Goal: Task Accomplishment & Management: Use online tool/utility

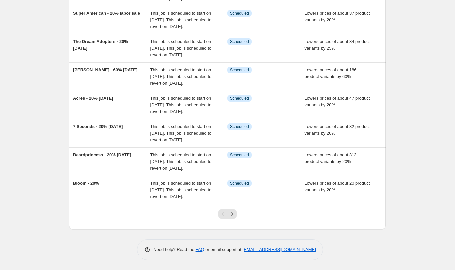
scroll to position [207, 0]
click at [231, 211] on button "Next" at bounding box center [231, 213] width 9 height 9
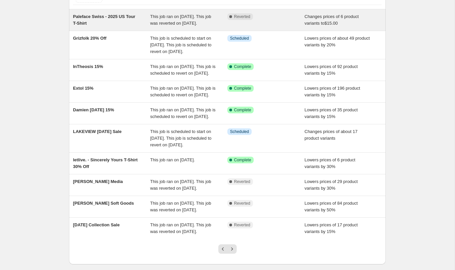
scroll to position [147, 0]
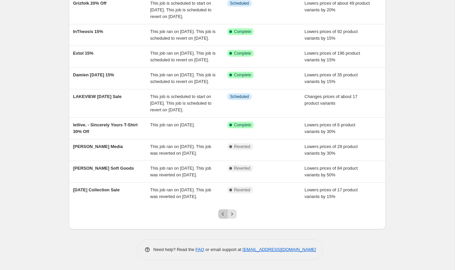
click at [222, 212] on icon "Previous" at bounding box center [223, 214] width 7 height 7
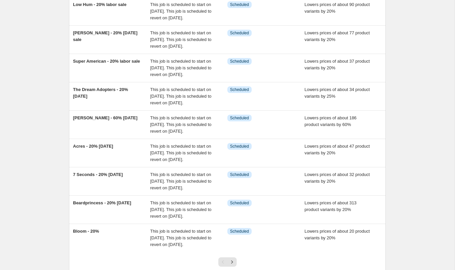
scroll to position [207, 0]
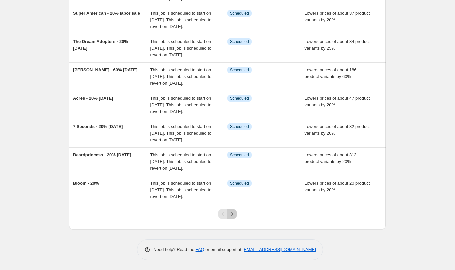
click at [232, 213] on icon "Next" at bounding box center [232, 213] width 2 height 3
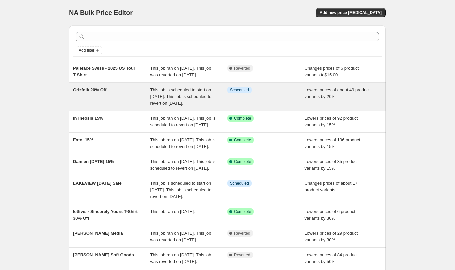
scroll to position [147, 0]
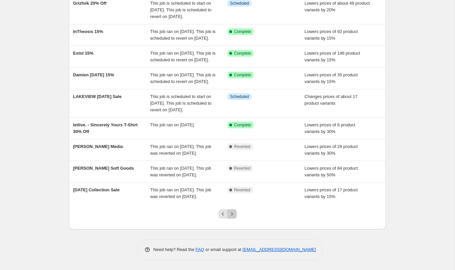
click at [232, 214] on icon "Next" at bounding box center [232, 214] width 7 height 7
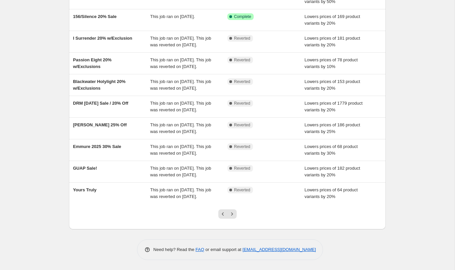
scroll to position [127, 0]
click at [234, 213] on icon "Next" at bounding box center [232, 214] width 7 height 7
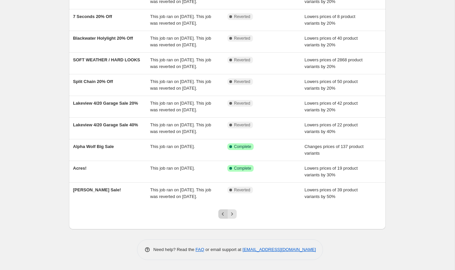
click at [222, 217] on button "Previous" at bounding box center [222, 213] width 9 height 9
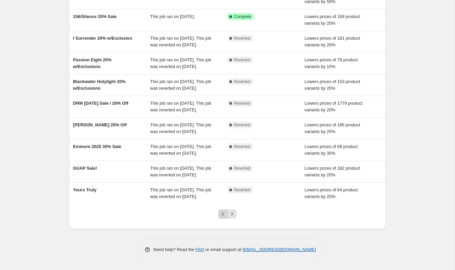
click at [222, 212] on icon "Previous" at bounding box center [223, 214] width 7 height 7
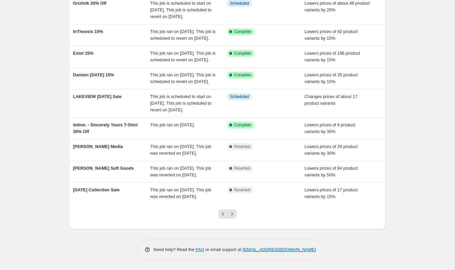
scroll to position [147, 0]
click at [222, 214] on icon "Previous" at bounding box center [223, 214] width 7 height 7
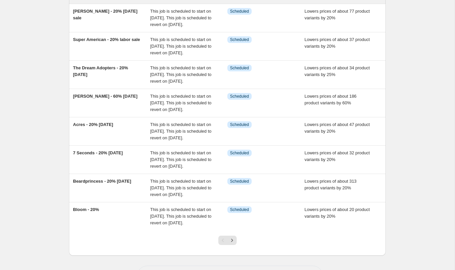
scroll to position [207, 0]
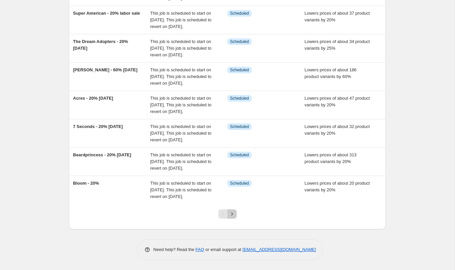
click at [229, 215] on icon "Next" at bounding box center [232, 214] width 7 height 7
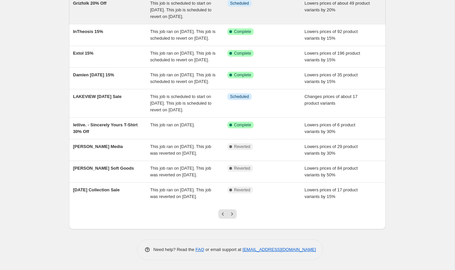
scroll to position [133, 0]
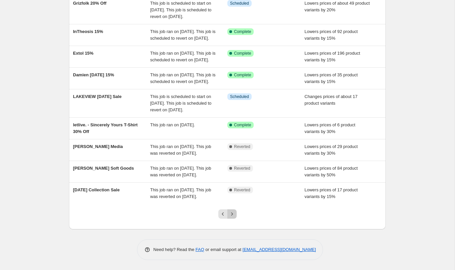
click at [232, 217] on icon "Next" at bounding box center [232, 214] width 7 height 7
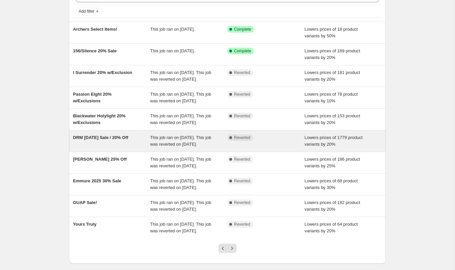
scroll to position [127, 0]
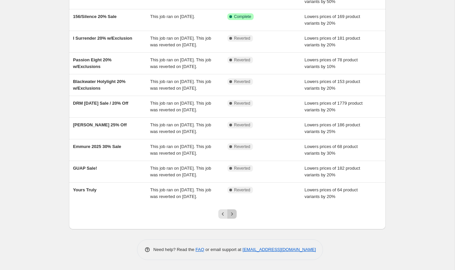
click at [234, 212] on icon "Next" at bounding box center [232, 214] width 7 height 7
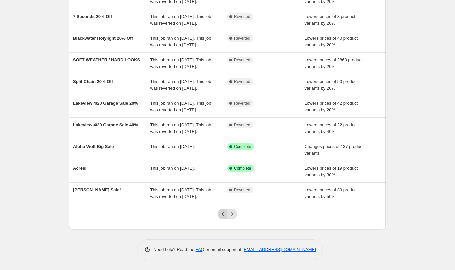
click at [223, 216] on icon "Previous" at bounding box center [223, 214] width 7 height 7
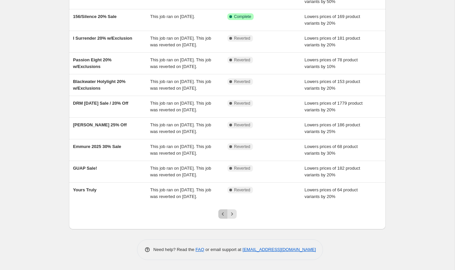
click at [223, 214] on icon "Previous" at bounding box center [223, 214] width 7 height 7
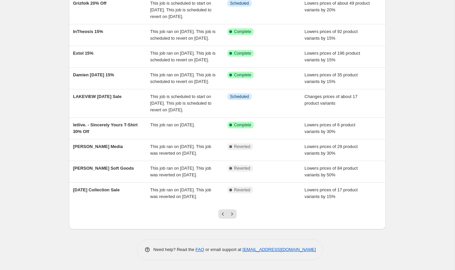
scroll to position [147, 0]
click at [223, 214] on icon "Previous" at bounding box center [223, 214] width 7 height 7
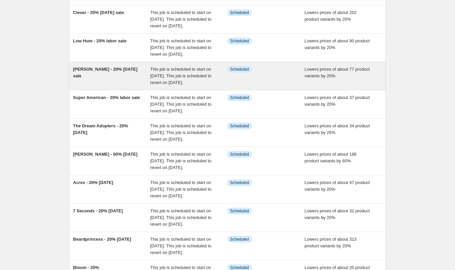
scroll to position [200, 0]
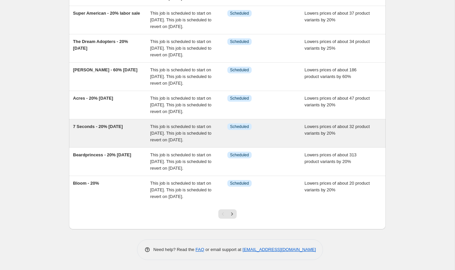
click at [107, 123] on div "7 Seconds - 20% [DATE]" at bounding box center [111, 133] width 77 height 20
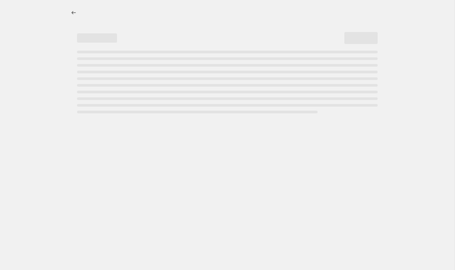
select select "percentage"
select select "not_equal"
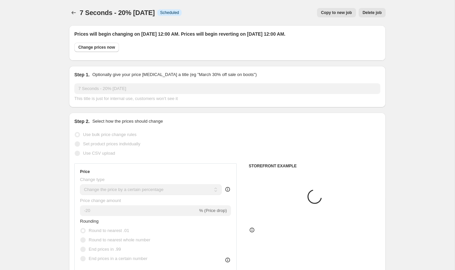
select select "product_type"
select select "vendor"
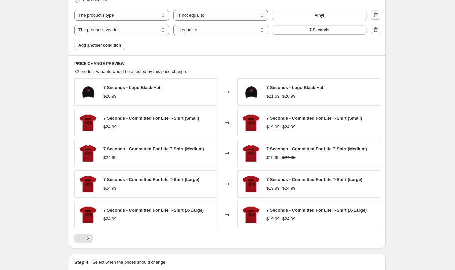
scroll to position [467, 0]
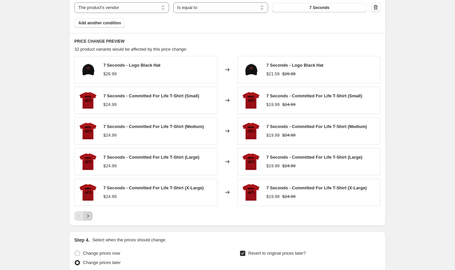
click at [88, 218] on icon "Next" at bounding box center [88, 216] width 7 height 7
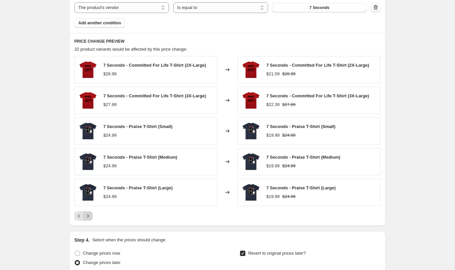
click at [88, 218] on icon "Next" at bounding box center [88, 216] width 7 height 7
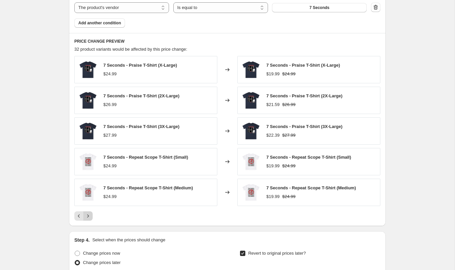
click at [88, 218] on icon "Next" at bounding box center [88, 216] width 7 height 7
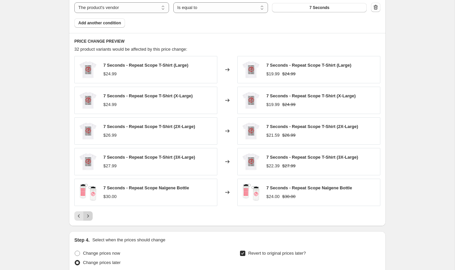
click at [88, 218] on icon "Next" at bounding box center [88, 216] width 7 height 7
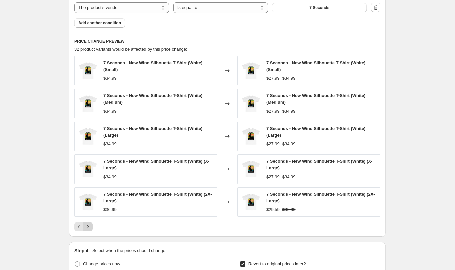
click at [88, 218] on div "7 Seconds - New Wind Silhouette T-Shirt (White) (Small) $34.99 Changed to 7 Sec…" at bounding box center [227, 143] width 306 height 175
click at [88, 225] on icon "Next" at bounding box center [88, 226] width 7 height 7
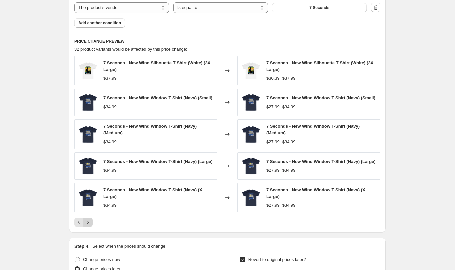
click at [89, 226] on icon "Next" at bounding box center [88, 222] width 7 height 7
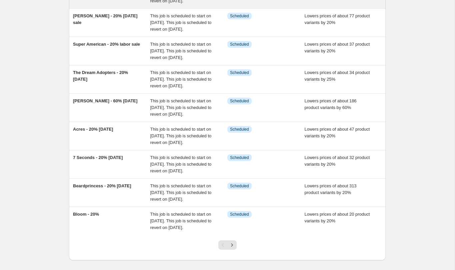
scroll to position [207, 0]
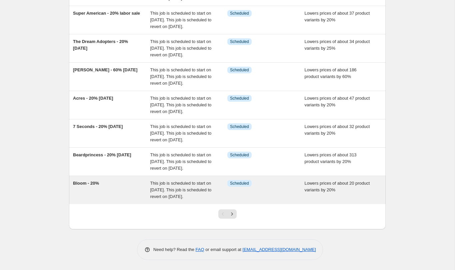
click at [124, 184] on div "Bloom - 20%" at bounding box center [111, 190] width 77 height 20
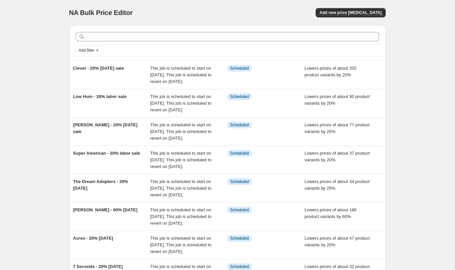
select select "percentage"
select select "collection"
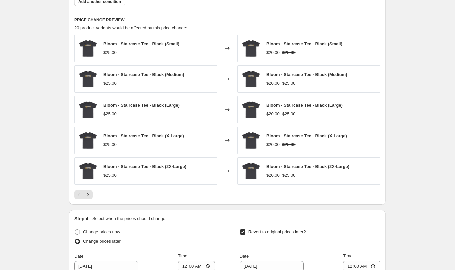
scroll to position [481, 0]
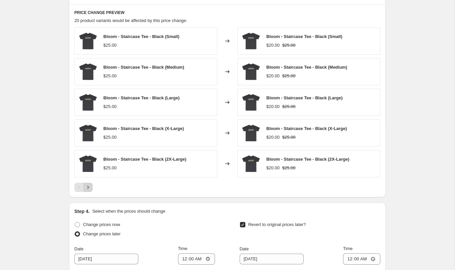
click at [89, 188] on icon "Next" at bounding box center [88, 187] width 7 height 7
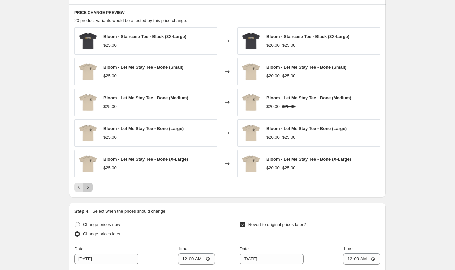
click at [89, 189] on icon "Next" at bounding box center [88, 187] width 7 height 7
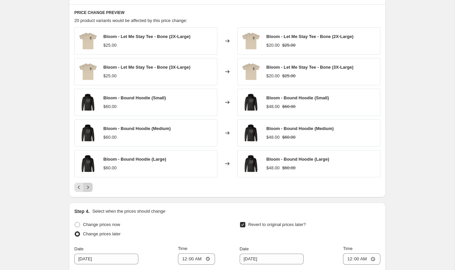
click at [89, 189] on icon "Next" at bounding box center [88, 187] width 7 height 7
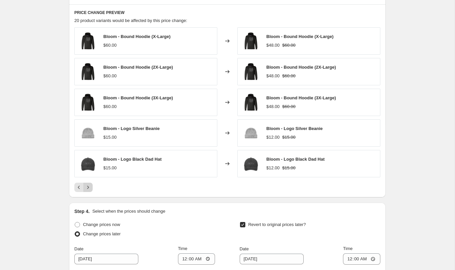
click at [89, 189] on div "Pagination" at bounding box center [87, 187] width 9 height 9
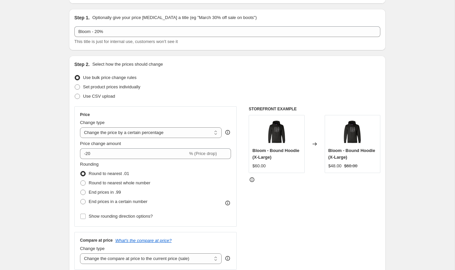
scroll to position [0, 0]
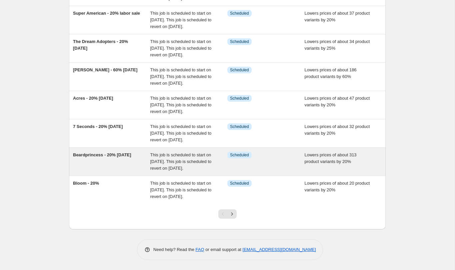
scroll to position [138, 0]
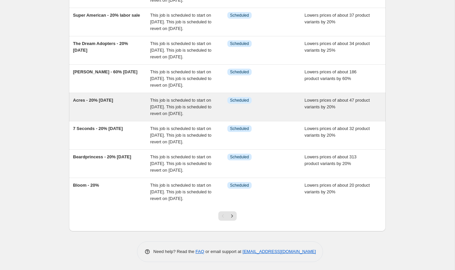
click at [196, 117] on div "This job is scheduled to start on [DATE]. This job is scheduled to revert on [D…" at bounding box center [188, 107] width 77 height 20
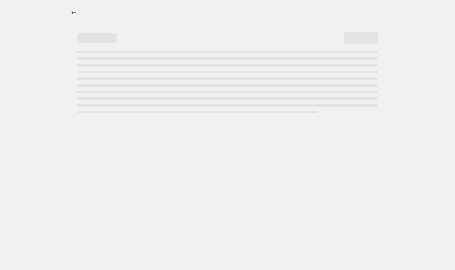
select select "percentage"
select select "vendor"
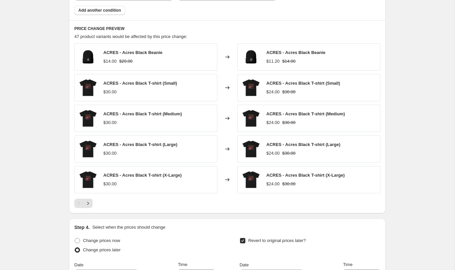
scroll to position [483, 0]
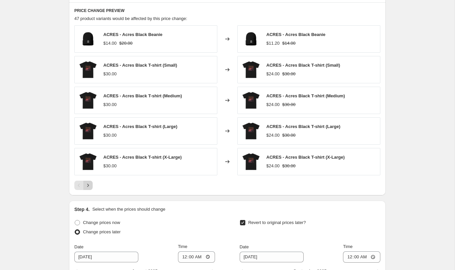
click at [89, 186] on icon "Next" at bounding box center [88, 185] width 7 height 7
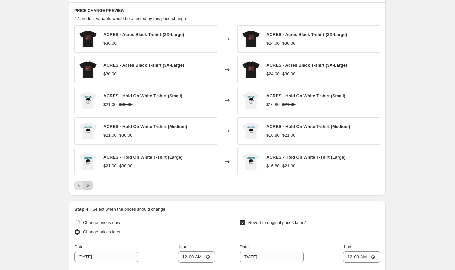
click at [89, 186] on icon "Next" at bounding box center [88, 185] width 7 height 7
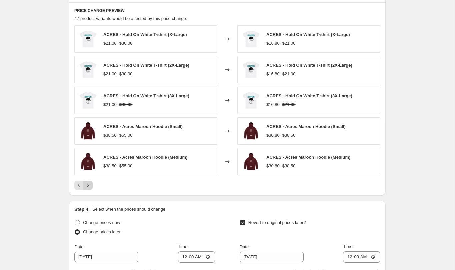
click at [89, 186] on icon "Next" at bounding box center [88, 185] width 7 height 7
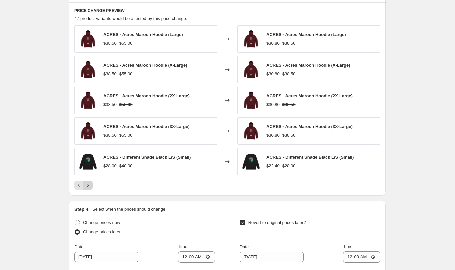
click at [89, 186] on icon "Next" at bounding box center [88, 185] width 7 height 7
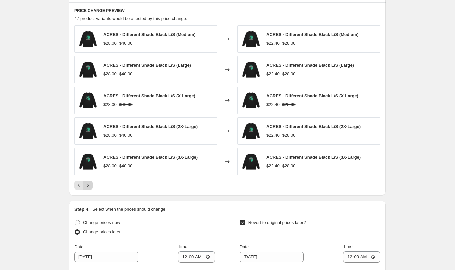
click at [89, 186] on icon "Next" at bounding box center [88, 185] width 7 height 7
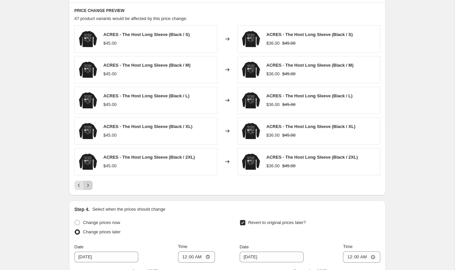
click at [89, 186] on icon "Next" at bounding box center [88, 185] width 7 height 7
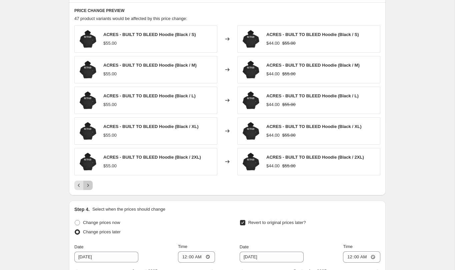
click at [89, 186] on icon "Next" at bounding box center [88, 185] width 7 height 7
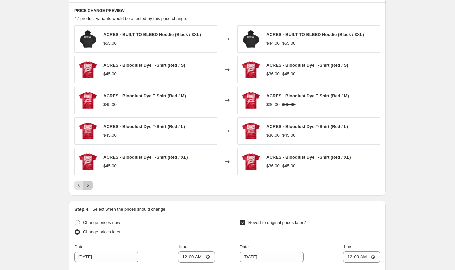
click at [89, 186] on icon "Next" at bounding box center [88, 185] width 7 height 7
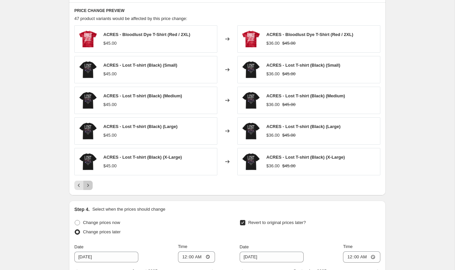
click at [89, 186] on icon "Next" at bounding box center [88, 185] width 7 height 7
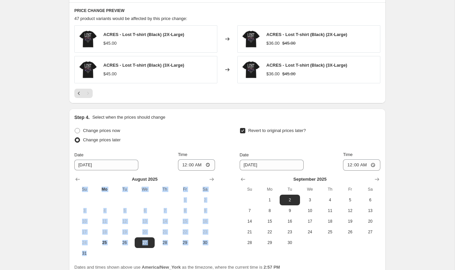
drag, startPoint x: 89, startPoint y: 186, endPoint x: 259, endPoint y: 124, distance: 180.2
click at [259, 124] on div "Step 4. Select when the prices should change Change prices now Change prices la…" at bounding box center [227, 192] width 306 height 157
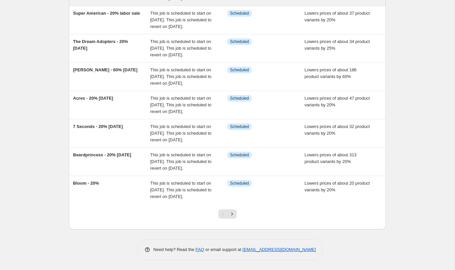
scroll to position [196, 0]
click at [234, 217] on icon "Next" at bounding box center [232, 214] width 7 height 7
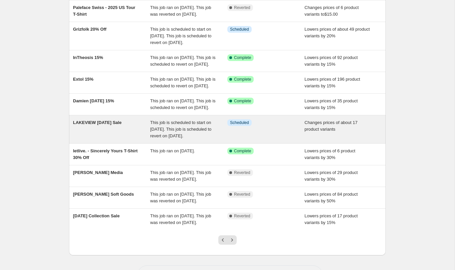
scroll to position [147, 0]
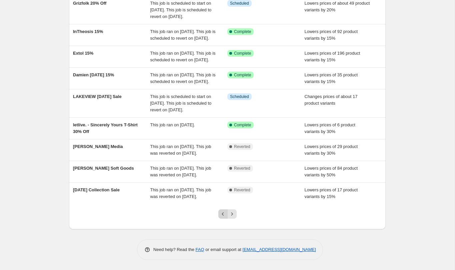
click at [223, 213] on icon "Previous" at bounding box center [223, 214] width 7 height 7
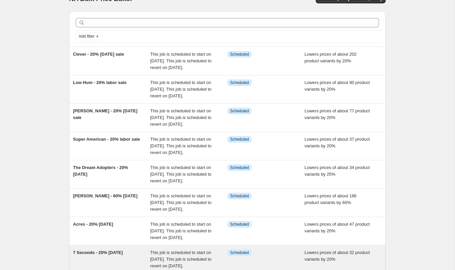
scroll to position [0, 0]
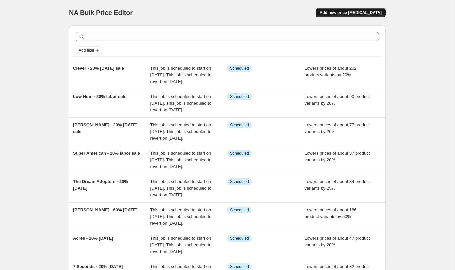
click at [373, 11] on span "Add new price [MEDICAL_DATA]" at bounding box center [351, 12] width 62 height 5
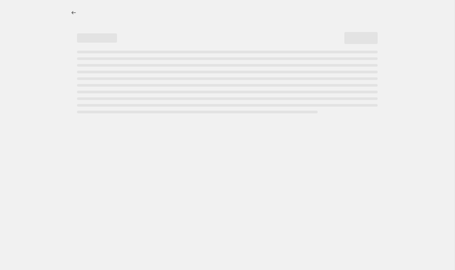
select select "percentage"
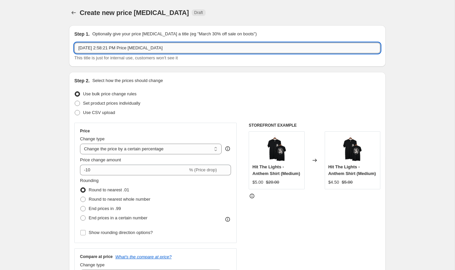
click at [139, 48] on input "[DATE] 2:58:21 PM Price [MEDICAL_DATA]" at bounding box center [227, 48] width 306 height 11
type input "[PERSON_NAME]"
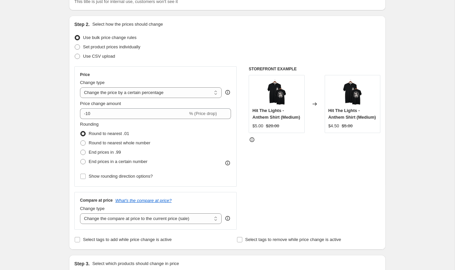
scroll to position [78, 0]
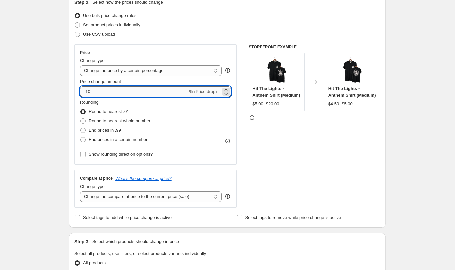
click at [106, 93] on input "-10" at bounding box center [134, 91] width 108 height 11
type input "-1"
type input "-20"
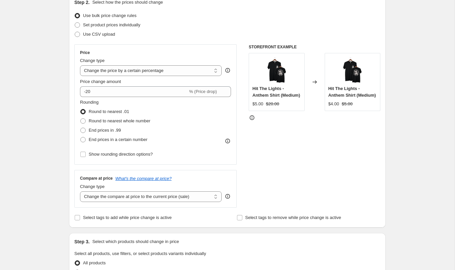
click at [428, 75] on div "Create new price [MEDICAL_DATA]. This page is ready Create new price [MEDICAL_D…" at bounding box center [227, 255] width 455 height 666
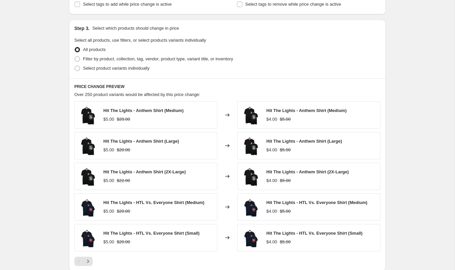
scroll to position [292, 0]
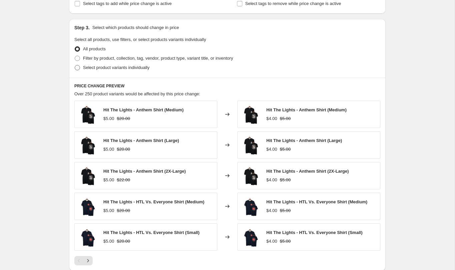
click at [130, 68] on span "Select product variants individually" at bounding box center [116, 67] width 66 height 5
click at [75, 65] on input "Select product variants individually" at bounding box center [75, 65] width 0 height 0
radio input "true"
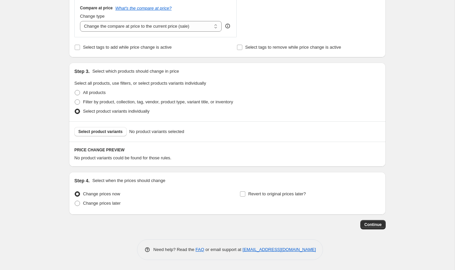
scroll to position [249, 0]
click at [106, 136] on button "Select product variants" at bounding box center [100, 131] width 52 height 9
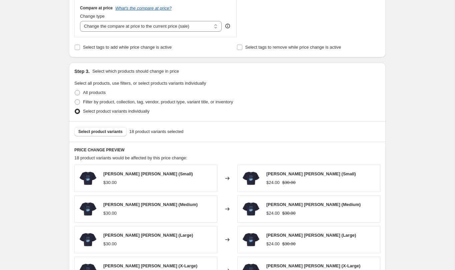
click at [418, 96] on div "Create new price [MEDICAL_DATA]. This page is ready Create new price [MEDICAL_D…" at bounding box center [227, 94] width 455 height 687
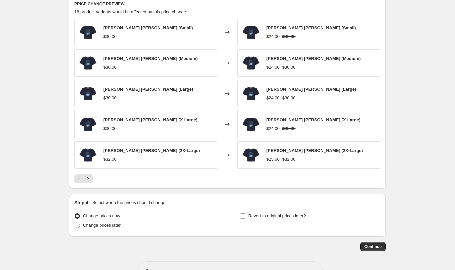
scroll to position [417, 0]
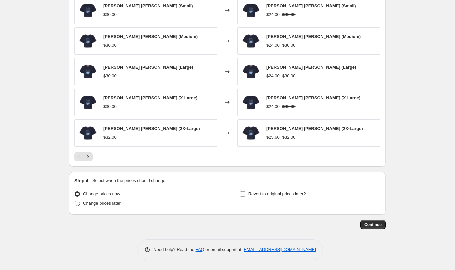
click at [121, 204] on span "Change prices later" at bounding box center [102, 203] width 38 height 5
click at [75, 201] on input "Change prices later" at bounding box center [75, 201] width 0 height 0
radio input "true"
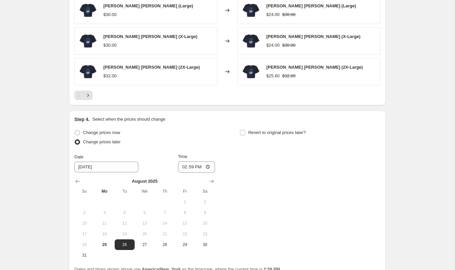
scroll to position [539, 0]
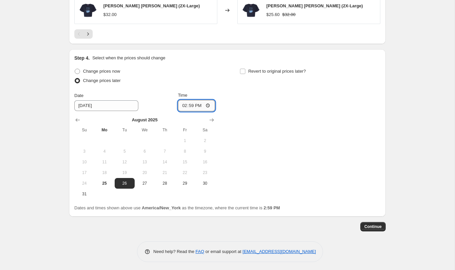
click at [211, 105] on input "14:59" at bounding box center [196, 105] width 37 height 11
type input "09:00"
click at [257, 71] on span "Revert to original prices later?" at bounding box center [277, 71] width 58 height 5
click at [245, 71] on input "Revert to original prices later?" at bounding box center [242, 71] width 5 height 5
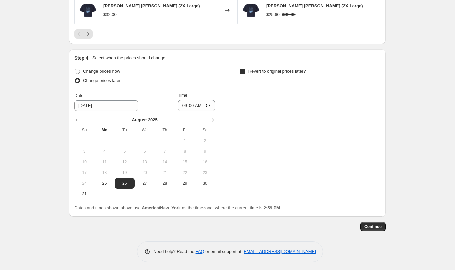
checkbox input "true"
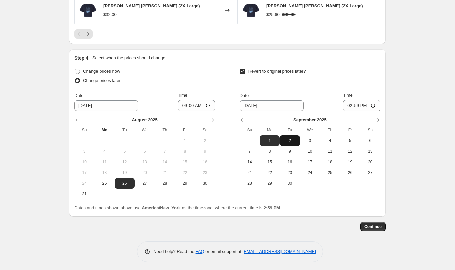
click at [286, 141] on span "2" at bounding box center [289, 140] width 15 height 5
type input "[DATE]"
click at [373, 105] on input "14:59" at bounding box center [361, 105] width 37 height 11
type input "23:59"
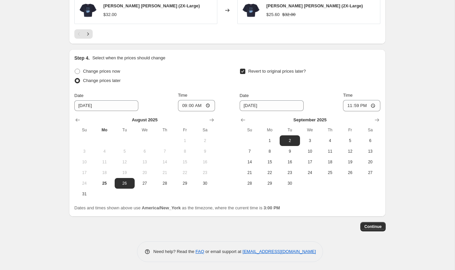
click at [369, 227] on span "Continue" at bounding box center [372, 226] width 17 height 5
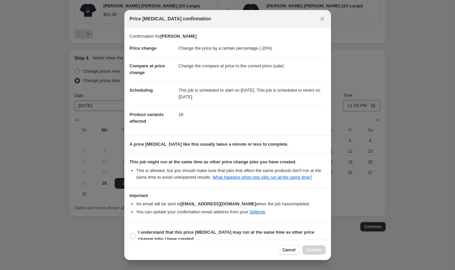
scroll to position [16, 0]
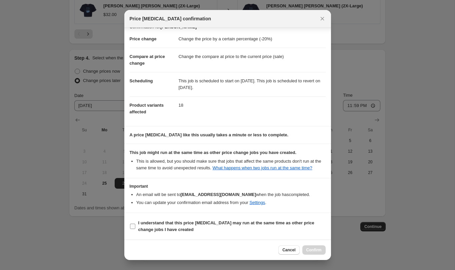
click at [169, 220] on span "I understand that this price [MEDICAL_DATA] may run at the same time as other p…" at bounding box center [231, 226] width 187 height 13
click at [135, 224] on input "I understand that this price [MEDICAL_DATA] may run at the same time as other p…" at bounding box center [132, 226] width 5 height 5
checkbox input "true"
click at [305, 248] on button "Confirm" at bounding box center [313, 249] width 23 height 9
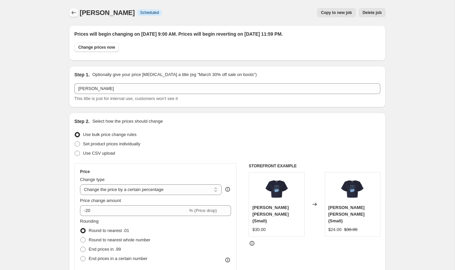
click at [76, 15] on icon "Price change jobs" at bounding box center [73, 12] width 7 height 7
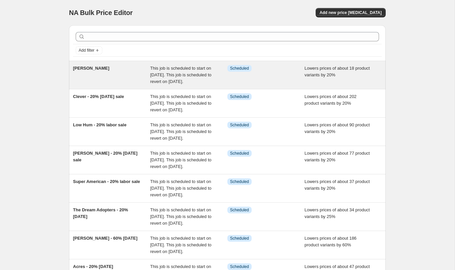
click at [88, 69] on span "[PERSON_NAME]" at bounding box center [91, 68] width 36 height 5
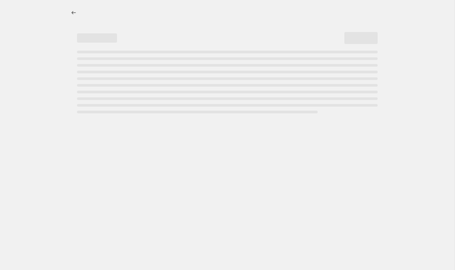
select select "percentage"
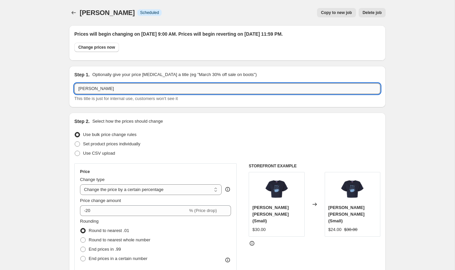
click at [110, 89] on input "[PERSON_NAME]" at bounding box center [227, 88] width 306 height 11
click at [99, 90] on input "[PERSON_NAME] 20% [DATE] Sale" at bounding box center [227, 88] width 306 height 11
type input "[PERSON_NAME] 20% [DATE] Sale"
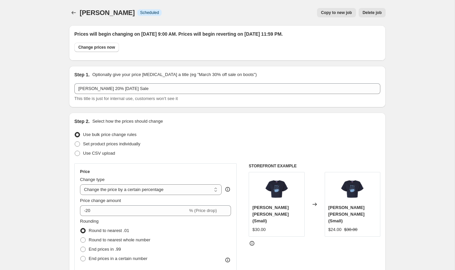
click at [77, 12] on button "Price change jobs" at bounding box center [73, 12] width 9 height 9
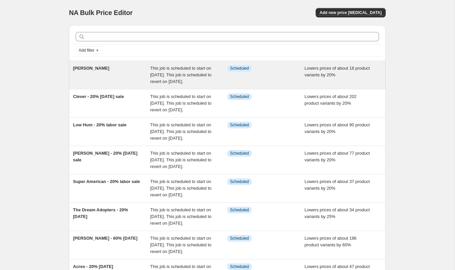
click at [99, 77] on div "[PERSON_NAME]" at bounding box center [111, 75] width 77 height 20
select select "percentage"
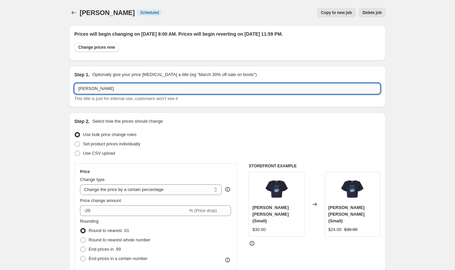
click at [97, 90] on input "[PERSON_NAME]" at bounding box center [227, 88] width 306 height 11
paste input "20% [DATE] Sale"
type input "[PERSON_NAME] 20% [DATE] Sale"
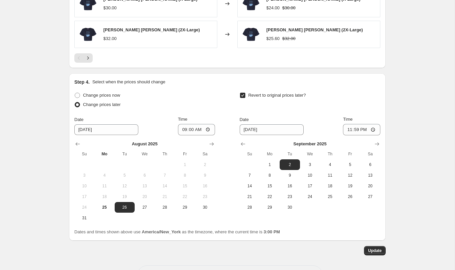
scroll to position [582, 0]
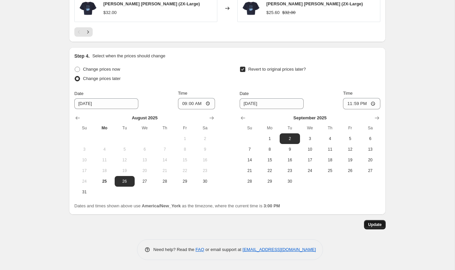
click at [373, 224] on span "Update" at bounding box center [375, 224] width 14 height 5
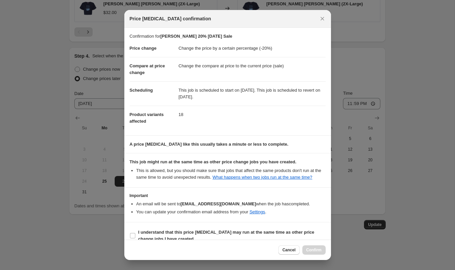
scroll to position [16, 0]
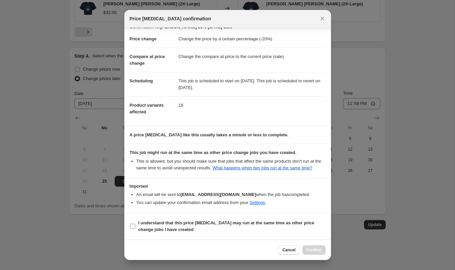
click at [177, 224] on b "I understand that this price [MEDICAL_DATA] may run at the same time as other p…" at bounding box center [226, 226] width 176 height 12
click at [135, 224] on input "I understand that this price [MEDICAL_DATA] may run at the same time as other p…" at bounding box center [132, 226] width 5 height 5
checkbox input "true"
click at [323, 255] on div "Cancel Confirm" at bounding box center [227, 250] width 207 height 20
click at [314, 244] on div "Cancel Confirm" at bounding box center [227, 250] width 207 height 20
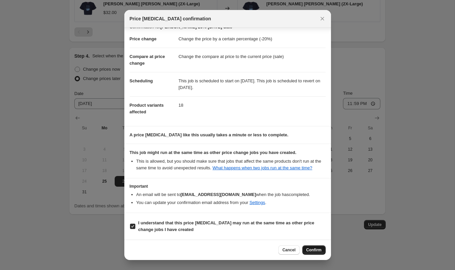
click at [314, 249] on span "Confirm" at bounding box center [313, 249] width 15 height 5
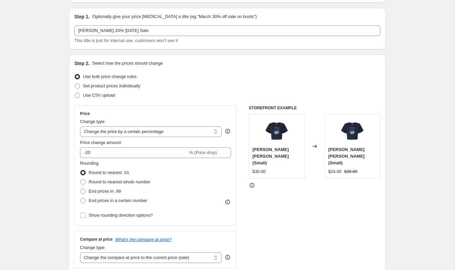
scroll to position [0, 0]
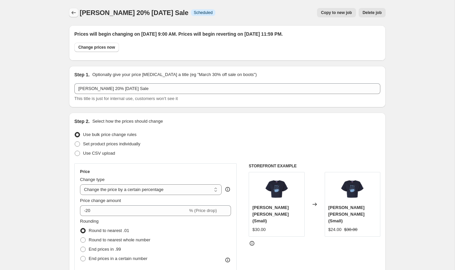
click at [73, 11] on icon "Price change jobs" at bounding box center [73, 12] width 7 height 7
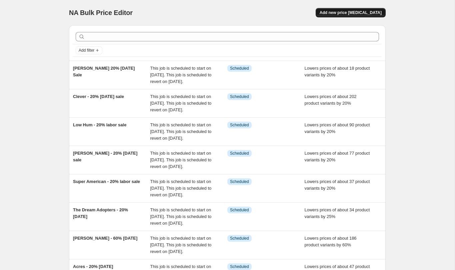
click at [358, 14] on span "Add new price [MEDICAL_DATA]" at bounding box center [351, 12] width 62 height 5
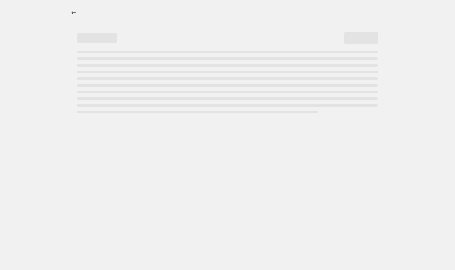
select select "percentage"
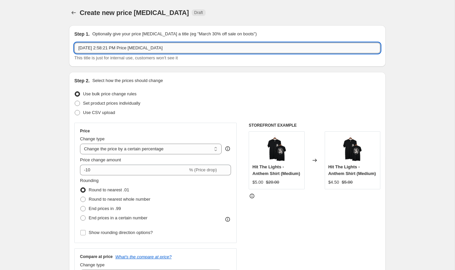
click at [110, 50] on input "[DATE] 2:58:21 PM Price [MEDICAL_DATA]" at bounding box center [227, 48] width 306 height 11
paste input "[PERSON_NAME] 20% [DATE] Sale"
drag, startPoint x: 105, startPoint y: 49, endPoint x: 67, endPoint y: 49, distance: 38.7
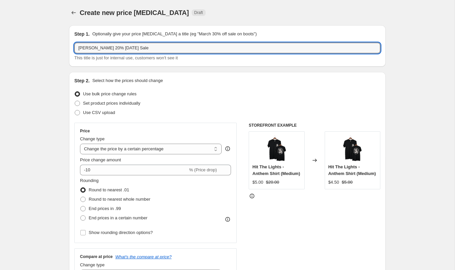
type input "A Mourning Star 20% [DATE] Sale"
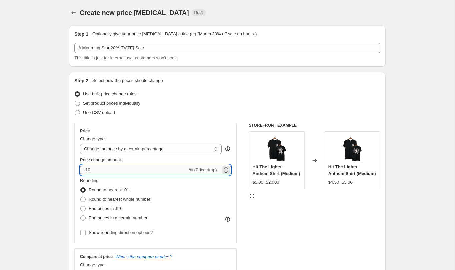
click at [129, 174] on input "-10" at bounding box center [134, 170] width 108 height 11
type input "-1"
type input "-20"
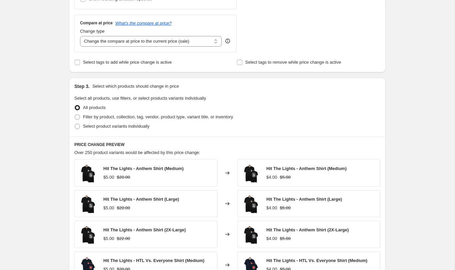
scroll to position [233, 0]
click at [102, 131] on label "Select product variants individually" at bounding box center [111, 126] width 75 height 9
click at [75, 125] on input "Select product variants individually" at bounding box center [75, 124] width 0 height 0
radio input "true"
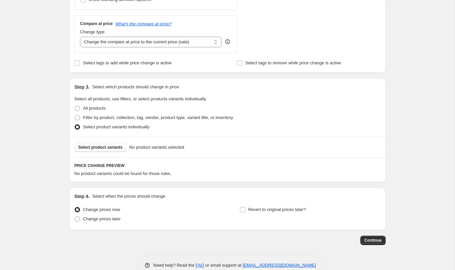
click at [110, 147] on span "Select product variants" at bounding box center [100, 147] width 44 height 5
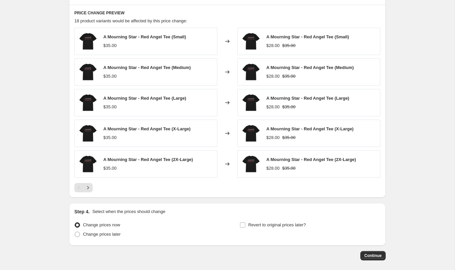
scroll to position [417, 0]
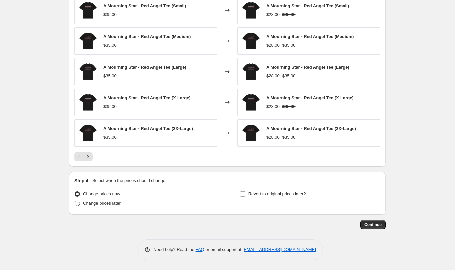
click at [112, 204] on span "Change prices later" at bounding box center [102, 203] width 38 height 5
click at [75, 201] on input "Change prices later" at bounding box center [75, 201] width 0 height 0
radio input "true"
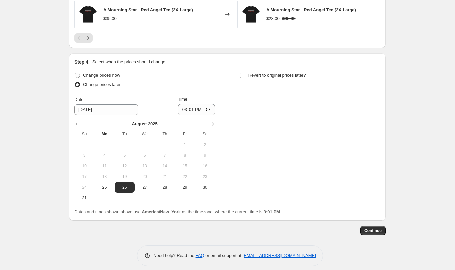
scroll to position [541, 0]
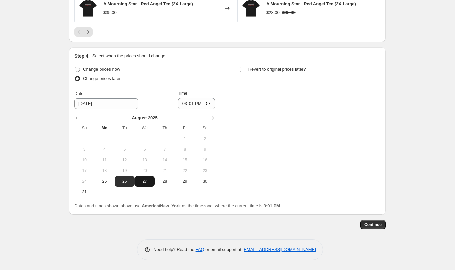
click at [146, 184] on button "27" at bounding box center [145, 181] width 20 height 11
click at [122, 178] on button "26" at bounding box center [125, 181] width 20 height 11
type input "[DATE]"
click at [199, 104] on input "15:01" at bounding box center [196, 103] width 37 height 11
click at [205, 104] on input "15:01" at bounding box center [196, 103] width 37 height 11
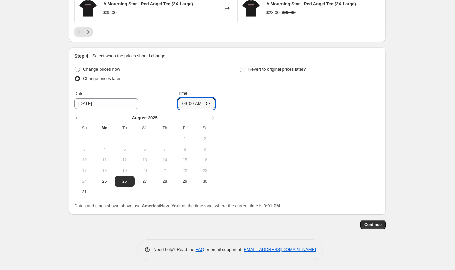
type input "09:00"
click at [255, 66] on span "Revert to original prices later?" at bounding box center [277, 69] width 58 height 7
click at [245, 67] on input "Revert to original prices later?" at bounding box center [242, 69] width 5 height 5
checkbox input "true"
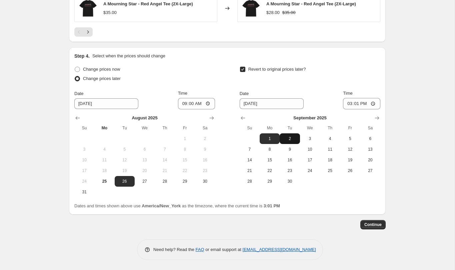
click at [291, 142] on button "2" at bounding box center [290, 138] width 20 height 11
type input "[DATE]"
click at [373, 103] on input "15:01" at bounding box center [361, 103] width 37 height 11
type input "23:59"
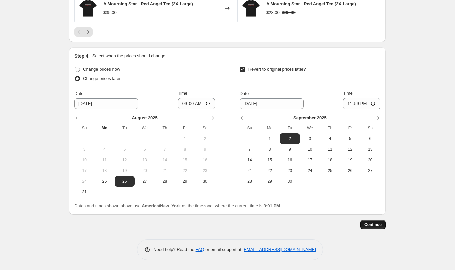
click at [374, 223] on span "Continue" at bounding box center [372, 224] width 17 height 5
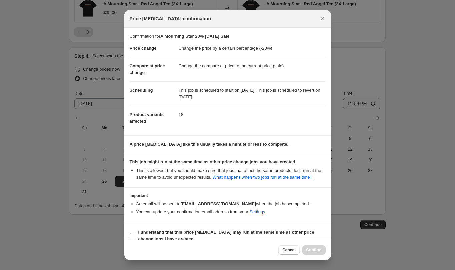
scroll to position [16, 0]
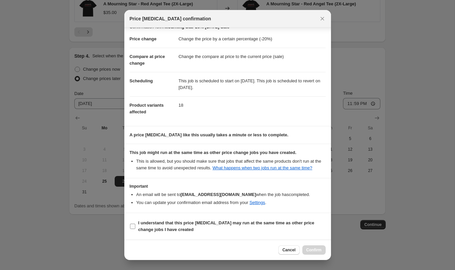
click at [143, 229] on b "I understand that this price [MEDICAL_DATA] may run at the same time as other p…" at bounding box center [226, 226] width 176 height 12
click at [135, 229] on input "I understand that this price [MEDICAL_DATA] may run at the same time as other p…" at bounding box center [132, 226] width 5 height 5
checkbox input "true"
click at [308, 250] on span "Confirm" at bounding box center [313, 249] width 15 height 5
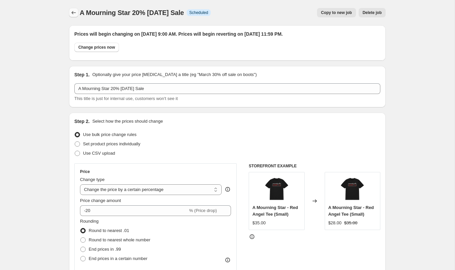
click at [74, 11] on icon "Price change jobs" at bounding box center [73, 12] width 7 height 7
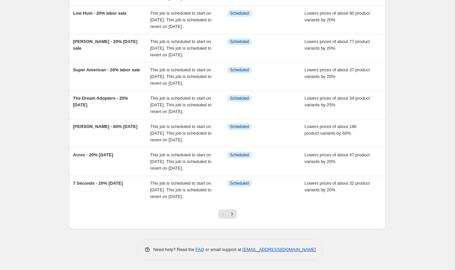
scroll to position [207, 0]
click at [231, 210] on button "Next" at bounding box center [231, 213] width 9 height 9
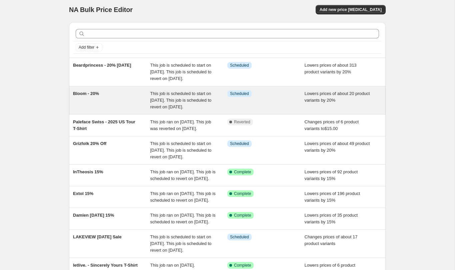
scroll to position [0, 0]
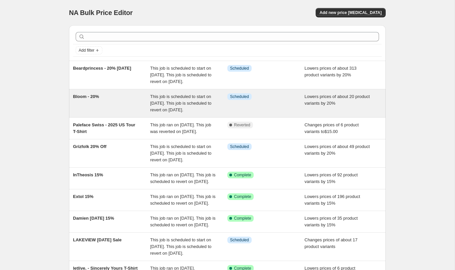
click at [226, 113] on div "This job is scheduled to start on [DATE]. This job is scheduled to revert on [D…" at bounding box center [188, 103] width 77 height 20
select select "percentage"
select select "collection"
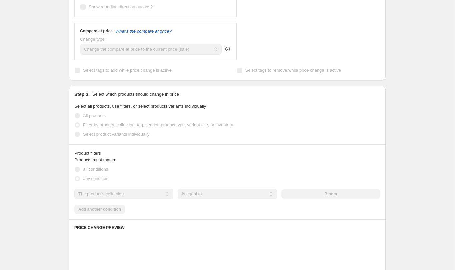
scroll to position [637, 0]
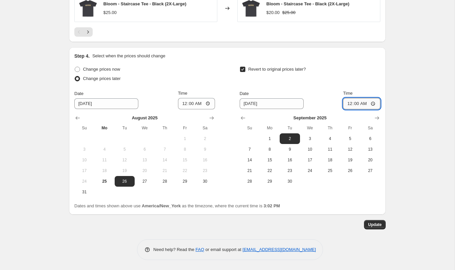
click at [372, 104] on input "00:00" at bounding box center [361, 103] width 37 height 11
type input "23:59"
click at [206, 103] on input "00:00" at bounding box center [196, 103] width 37 height 11
type input "09:00"
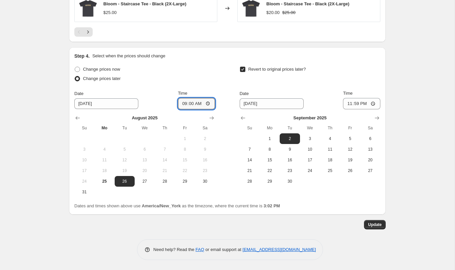
click at [376, 223] on span "Update" at bounding box center [375, 224] width 14 height 5
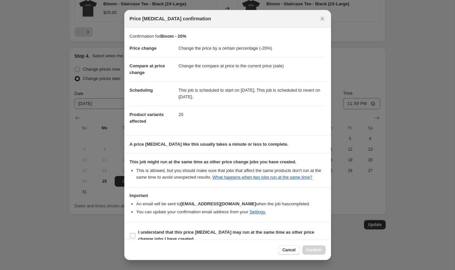
scroll to position [16, 0]
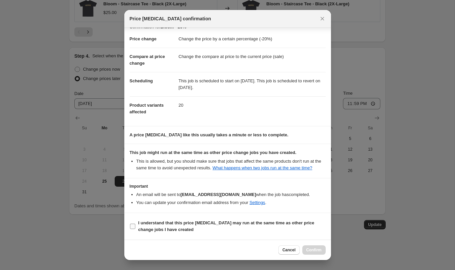
click at [174, 223] on b "I understand that this price [MEDICAL_DATA] may run at the same time as other p…" at bounding box center [226, 226] width 176 height 12
click at [135, 224] on input "I understand that this price [MEDICAL_DATA] may run at the same time as other p…" at bounding box center [132, 226] width 5 height 5
checkbox input "true"
click at [311, 251] on span "Confirm" at bounding box center [313, 249] width 15 height 5
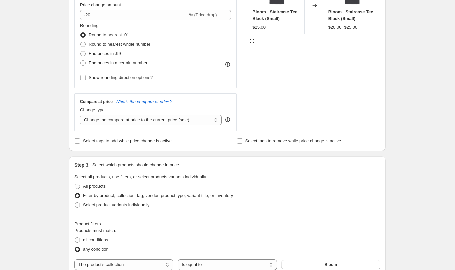
scroll to position [0, 0]
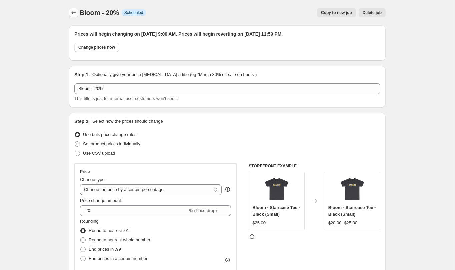
click at [70, 13] on icon "Price change jobs" at bounding box center [73, 12] width 7 height 7
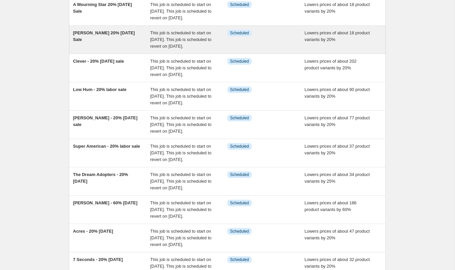
scroll to position [207, 0]
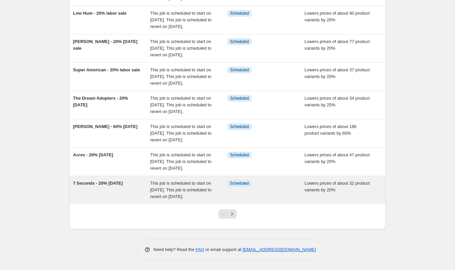
click at [172, 191] on span "This job is scheduled to start on [DATE]. This job is scheduled to revert on [D…" at bounding box center [180, 190] width 61 height 18
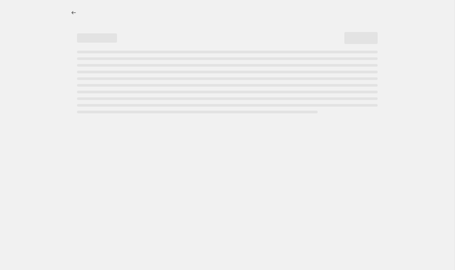
select select "percentage"
select select "product_type"
select select "not_equal"
select select "vendor"
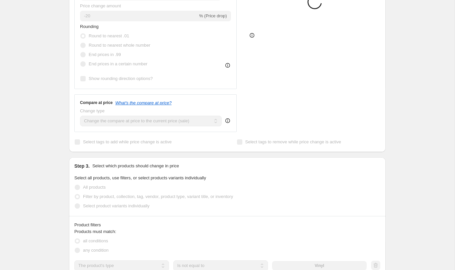
scroll to position [651, 0]
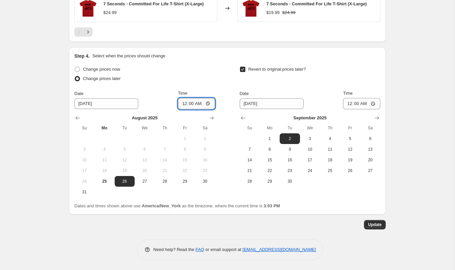
click at [208, 104] on input "00:00" at bounding box center [196, 103] width 37 height 11
type input "09:00"
click at [373, 104] on input "00:00" at bounding box center [361, 103] width 37 height 11
type input "23:59"
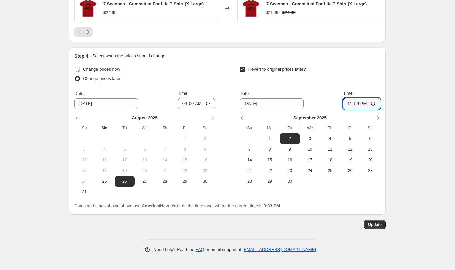
click at [375, 224] on span "Update" at bounding box center [375, 224] width 14 height 5
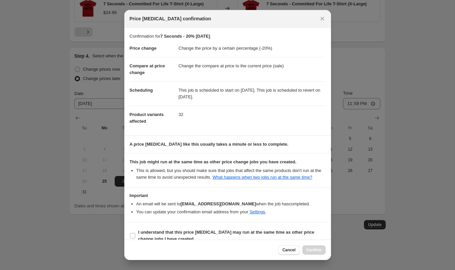
scroll to position [16, 0]
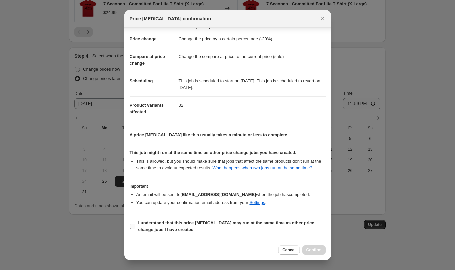
click at [189, 223] on b "I understand that this price [MEDICAL_DATA] may run at the same time as other p…" at bounding box center [226, 226] width 176 height 12
click at [135, 224] on input "I understand that this price [MEDICAL_DATA] may run at the same time as other p…" at bounding box center [132, 226] width 5 height 5
checkbox input "true"
click at [315, 247] on span "Confirm" at bounding box center [313, 249] width 15 height 5
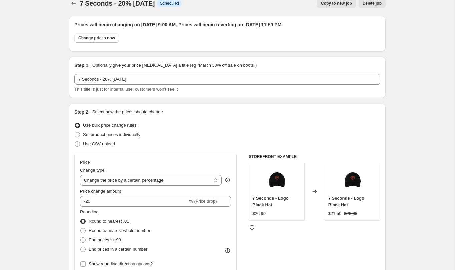
scroll to position [0, 0]
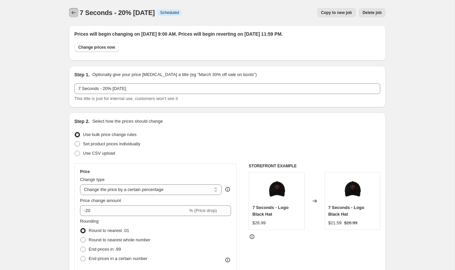
click at [74, 12] on icon "Price change jobs" at bounding box center [73, 12] width 7 height 7
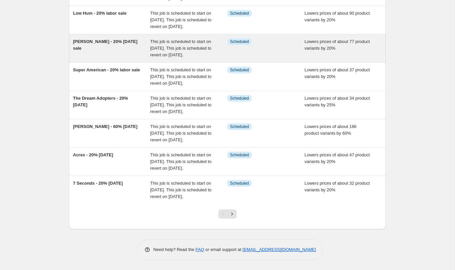
scroll to position [207, 0]
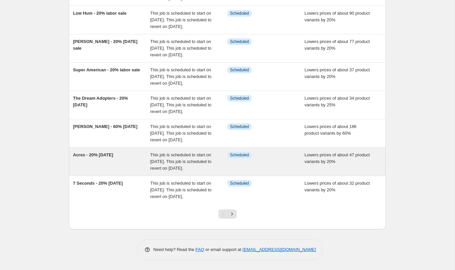
click at [104, 158] on div "Acres - 20% [DATE]" at bounding box center [111, 162] width 77 height 20
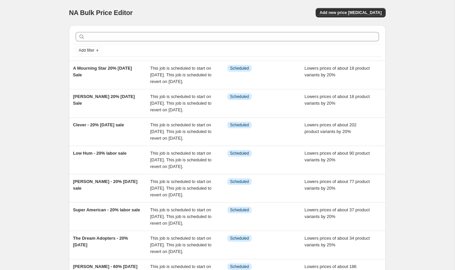
select select "percentage"
select select "vendor"
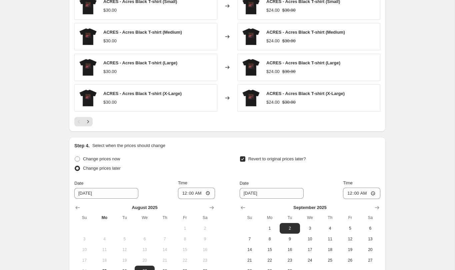
scroll to position [600, 0]
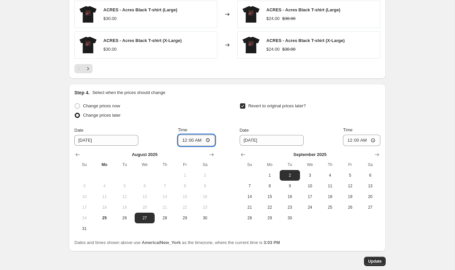
click at [196, 141] on input "00:00" at bounding box center [196, 140] width 37 height 11
click at [123, 216] on span "26" at bounding box center [124, 217] width 15 height 5
type input "[DATE]"
click at [207, 139] on input "00:00" at bounding box center [196, 140] width 37 height 11
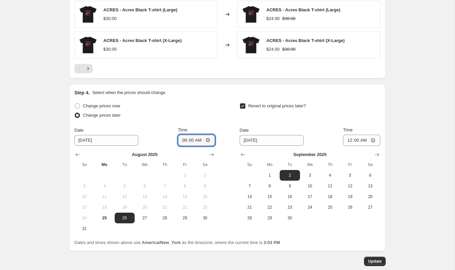
type input "09:00"
click at [372, 138] on input "00:00" at bounding box center [361, 140] width 37 height 11
type input "23:59"
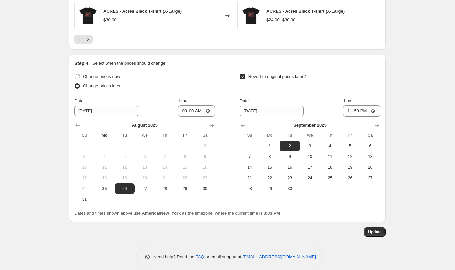
scroll to position [637, 0]
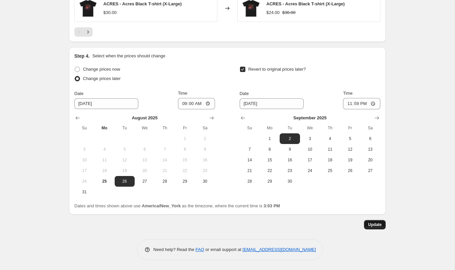
click at [375, 221] on button "Update" at bounding box center [375, 224] width 22 height 9
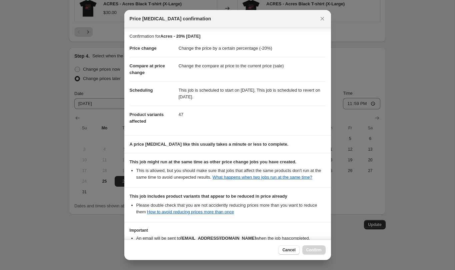
scroll to position [57, 0]
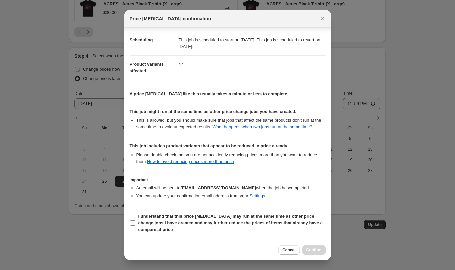
click at [150, 215] on b "I understand that this price [MEDICAL_DATA] may run at the same time as other p…" at bounding box center [230, 223] width 184 height 18
click at [135, 220] on input "I understand that this price [MEDICAL_DATA] may run at the same time as other p…" at bounding box center [132, 222] width 5 height 5
checkbox input "true"
click at [313, 251] on span "Confirm" at bounding box center [313, 249] width 15 height 5
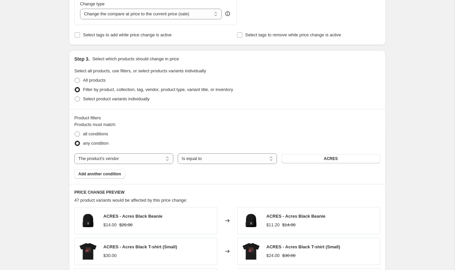
scroll to position [0, 0]
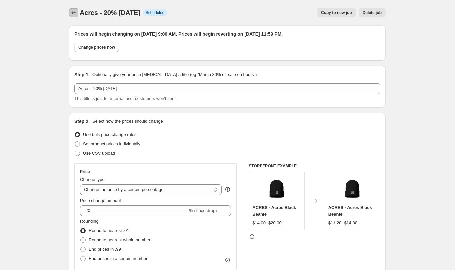
click at [72, 11] on icon "Price change jobs" at bounding box center [73, 12] width 7 height 7
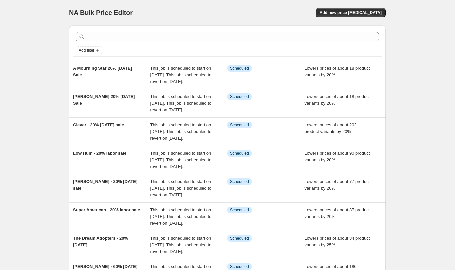
click at [407, 54] on div "NA Bulk Price Editor. This page is ready NA Bulk Price Editor Add new price [ME…" at bounding box center [227, 205] width 455 height 410
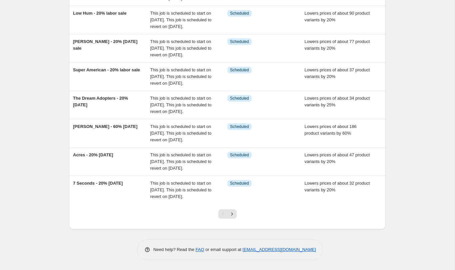
scroll to position [207, 0]
click at [230, 213] on icon "Next" at bounding box center [232, 214] width 7 height 7
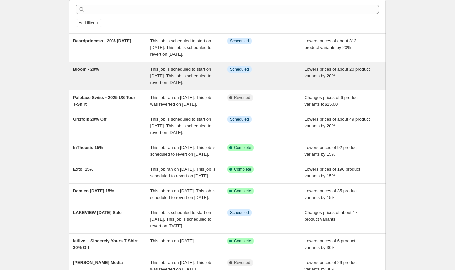
scroll to position [28, 0]
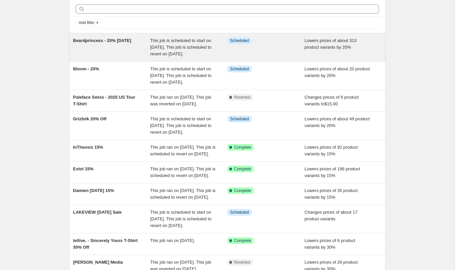
click at [185, 55] on span "This job is scheduled to start on [DATE]. This job is scheduled to revert on [D…" at bounding box center [180, 47] width 61 height 18
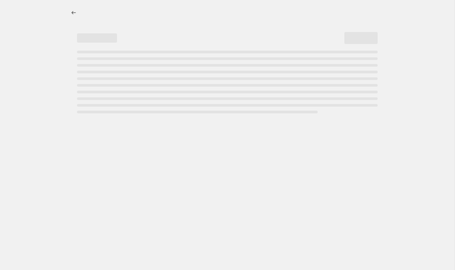
select select "percentage"
select select "collection"
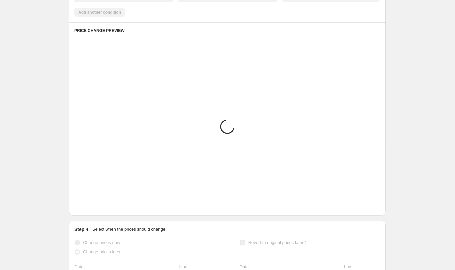
scroll to position [637, 0]
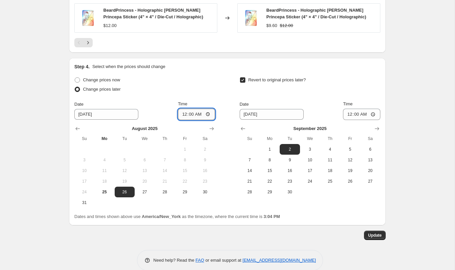
click at [201, 114] on input "00:00" at bounding box center [196, 114] width 37 height 11
click at [208, 113] on input "00:00" at bounding box center [196, 114] width 37 height 11
type input "09:00"
click at [372, 113] on input "00:00" at bounding box center [361, 114] width 37 height 11
type input "23:59"
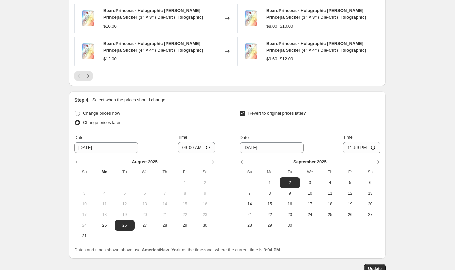
scroll to position [647, 0]
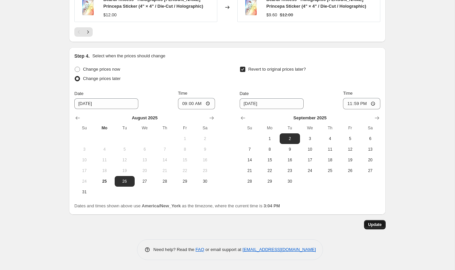
click at [375, 221] on button "Update" at bounding box center [375, 224] width 22 height 9
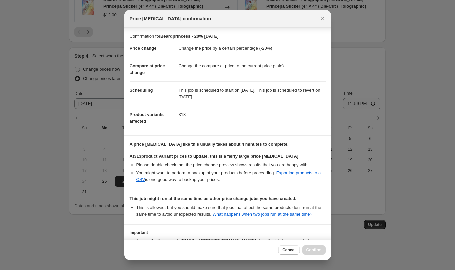
scroll to position [53, 0]
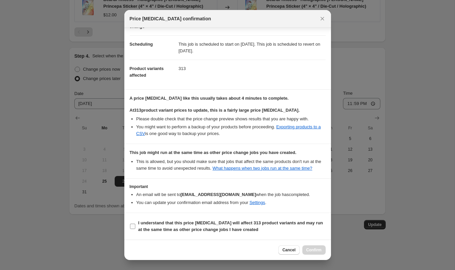
click at [134, 226] on input "I understand that this price [MEDICAL_DATA] will affect 313 product variants an…" at bounding box center [132, 226] width 5 height 5
checkbox input "true"
click at [312, 253] on button "Confirm" at bounding box center [313, 249] width 23 height 9
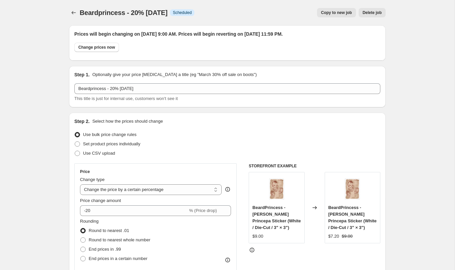
scroll to position [647, 0]
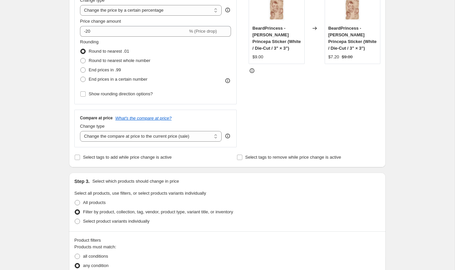
scroll to position [0, 0]
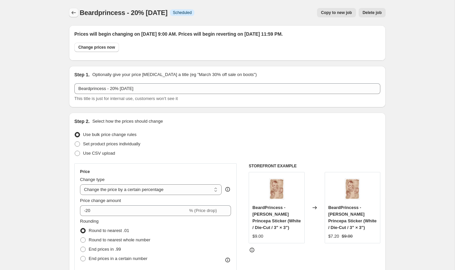
click at [73, 14] on icon "Price change jobs" at bounding box center [73, 12] width 7 height 7
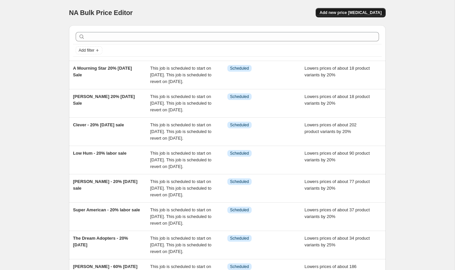
click at [356, 12] on span "Add new price [MEDICAL_DATA]" at bounding box center [351, 12] width 62 height 5
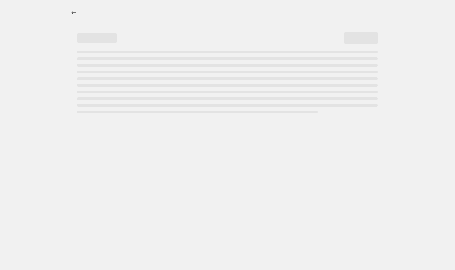
select select "percentage"
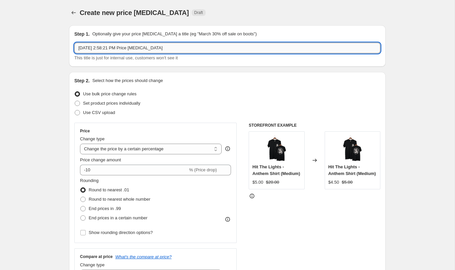
click at [147, 45] on input "[DATE] 2:58:21 PM Price [MEDICAL_DATA]" at bounding box center [227, 48] width 306 height 11
click at [136, 46] on input "Asiris 20" at bounding box center [227, 48] width 306 height 11
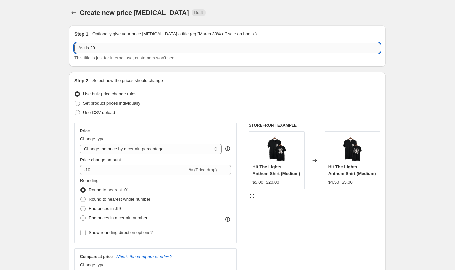
click at [136, 46] on input "Asiris 20" at bounding box center [227, 48] width 306 height 11
paste input "[PERSON_NAME] 20% [DATE] Sale"
drag, startPoint x: 105, startPoint y: 48, endPoint x: 73, endPoint y: 49, distance: 32.0
click at [73, 49] on div "Step 1. Optionally give your price [MEDICAL_DATA] a title (eg "March 30% off sa…" at bounding box center [227, 45] width 317 height 41
type input "Asiris 20% [DATE] Sale"
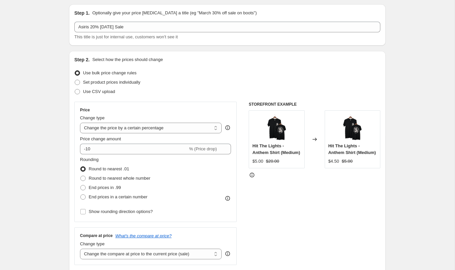
scroll to position [41, 0]
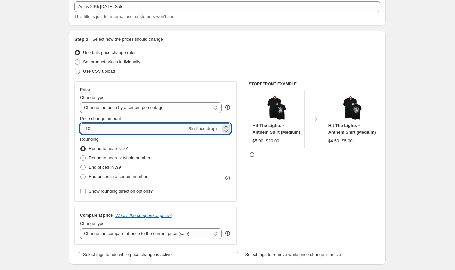
click at [97, 130] on input "-10" at bounding box center [134, 128] width 108 height 11
type input "-1"
type input "-20"
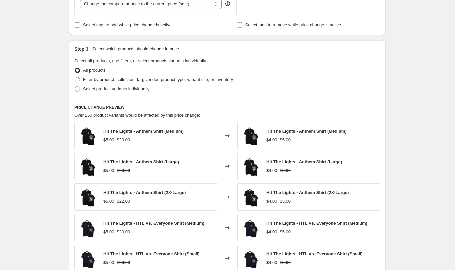
scroll to position [271, 0]
click at [115, 88] on span "Select product variants individually" at bounding box center [116, 88] width 66 height 5
click at [75, 86] on input "Select product variants individually" at bounding box center [75, 86] width 0 height 0
radio input "true"
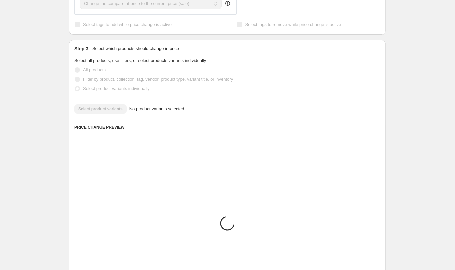
scroll to position [249, 0]
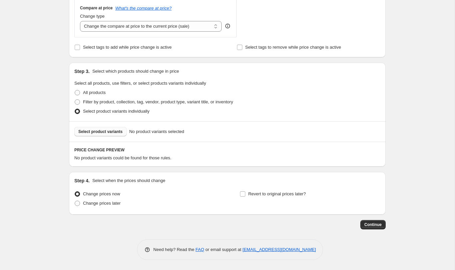
click at [112, 132] on span "Select product variants" at bounding box center [100, 131] width 44 height 5
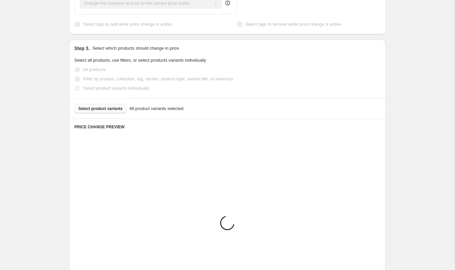
scroll to position [417, 0]
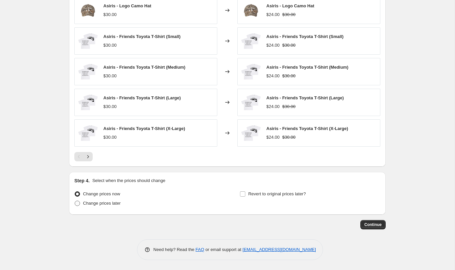
click at [104, 205] on span "Change prices later" at bounding box center [102, 203] width 38 height 5
click at [75, 201] on input "Change prices later" at bounding box center [75, 201] width 0 height 0
radio input "true"
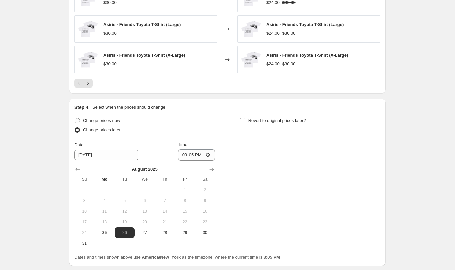
scroll to position [512, 0]
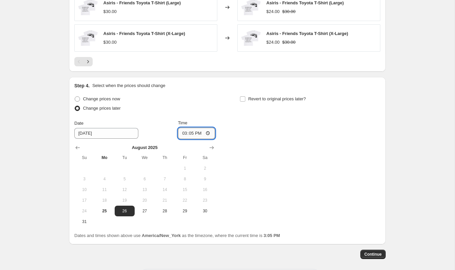
click at [205, 132] on input "15:05" at bounding box center [196, 133] width 37 height 11
type input "09:00"
click at [260, 96] on span "Revert to original prices later?" at bounding box center [277, 98] width 58 height 5
click at [245, 96] on input "Revert to original prices later?" at bounding box center [242, 98] width 5 height 5
checkbox input "true"
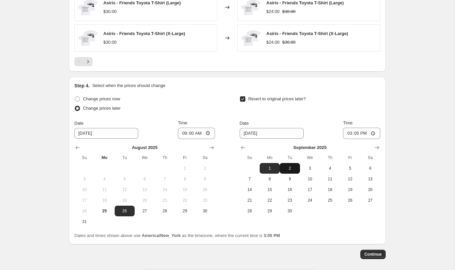
click at [299, 167] on button "2" at bounding box center [290, 168] width 20 height 11
type input "[DATE]"
click at [369, 131] on input "15:05" at bounding box center [361, 133] width 37 height 11
type input "23:59"
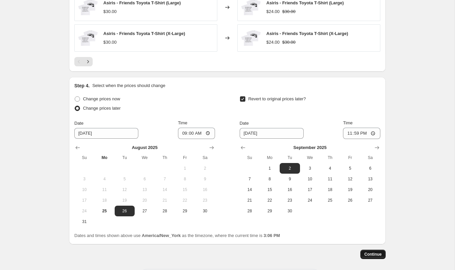
click at [368, 253] on span "Continue" at bounding box center [372, 254] width 17 height 5
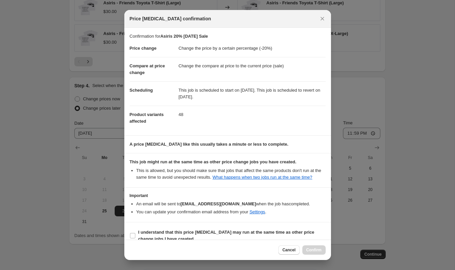
scroll to position [16, 0]
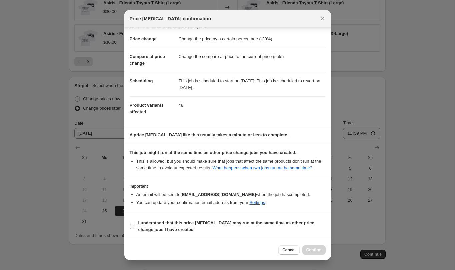
click at [143, 225] on b "I understand that this price [MEDICAL_DATA] may run at the same time as other p…" at bounding box center [226, 226] width 176 height 12
click at [135, 225] on input "I understand that this price [MEDICAL_DATA] may run at the same time as other p…" at bounding box center [132, 226] width 5 height 5
checkbox input "true"
click at [314, 251] on span "Confirm" at bounding box center [313, 249] width 15 height 5
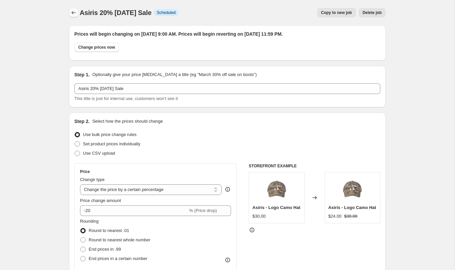
click at [72, 13] on icon "Price change jobs" at bounding box center [74, 12] width 4 height 3
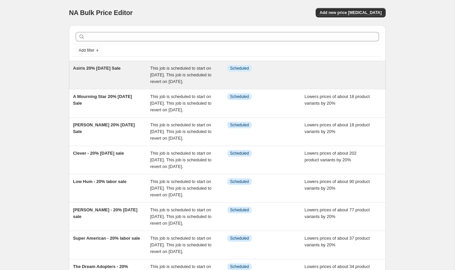
click at [284, 79] on div "Info Scheduled" at bounding box center [265, 75] width 77 height 20
select select "percentage"
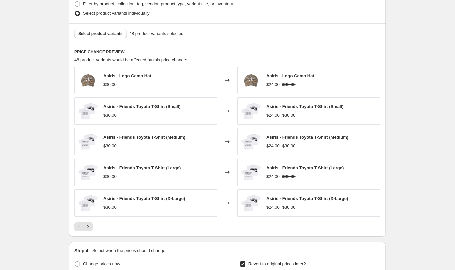
scroll to position [582, 0]
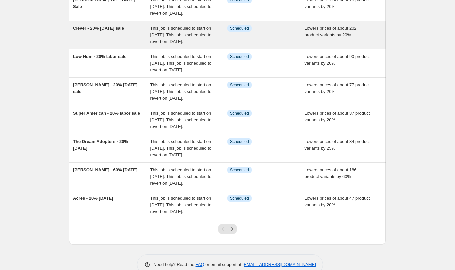
scroll to position [207, 0]
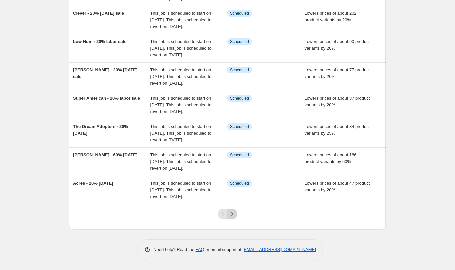
click at [235, 213] on icon "Next" at bounding box center [232, 214] width 7 height 7
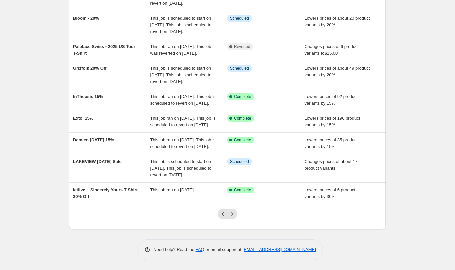
scroll to position [0, 0]
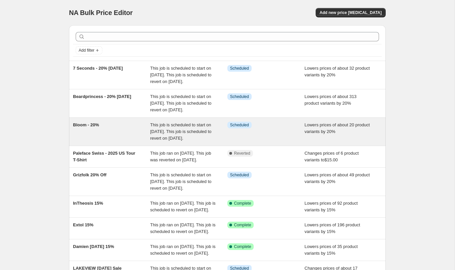
click at [109, 138] on div "Bloom - 20%" at bounding box center [111, 132] width 77 height 20
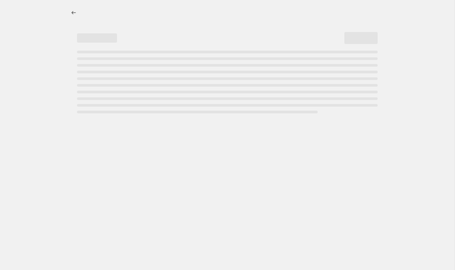
select select "percentage"
select select "collection"
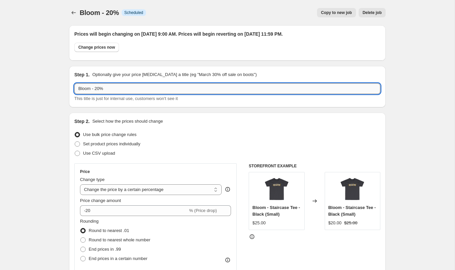
click at [112, 89] on input "Bloom - 20%" at bounding box center [227, 88] width 306 height 11
paste input "[PERSON_NAME] 20% [DATE] Sale"
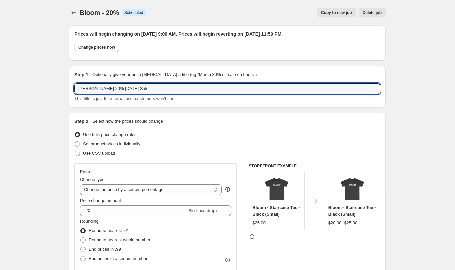
drag, startPoint x: 105, startPoint y: 90, endPoint x: 70, endPoint y: 90, distance: 35.7
click at [70, 90] on div "Step 1. Optionally give your price [MEDICAL_DATA] a title (eg "March 30% off sa…" at bounding box center [227, 86] width 317 height 41
type input "Bloom 20% [DATE] Sale"
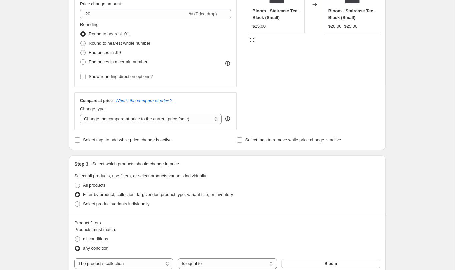
scroll to position [637, 0]
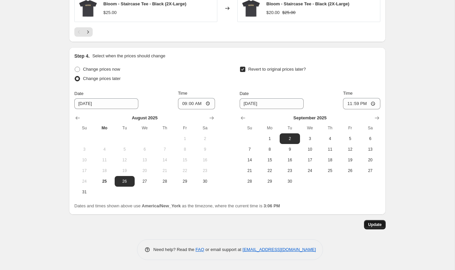
click at [377, 225] on span "Update" at bounding box center [375, 224] width 14 height 5
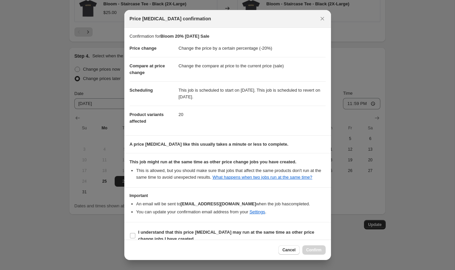
scroll to position [16, 0]
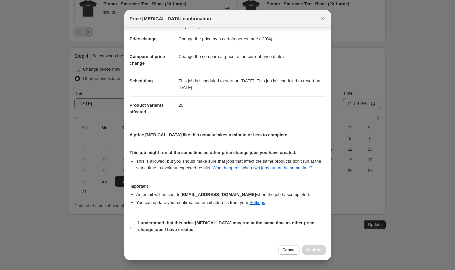
click at [237, 228] on span "I understand that this price [MEDICAL_DATA] may run at the same time as other p…" at bounding box center [231, 226] width 187 height 13
click at [135, 228] on input "I understand that this price [MEDICAL_DATA] may run at the same time as other p…" at bounding box center [132, 226] width 5 height 5
checkbox input "true"
click at [313, 251] on span "Confirm" at bounding box center [313, 249] width 15 height 5
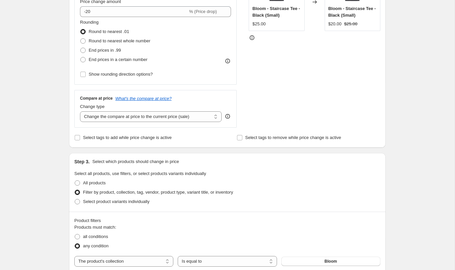
scroll to position [0, 0]
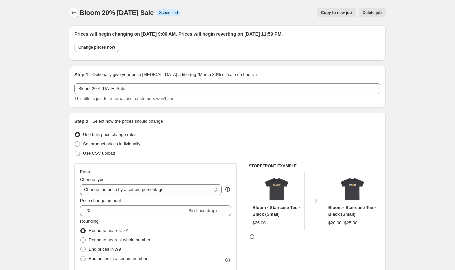
click at [72, 12] on icon "Price change jobs" at bounding box center [73, 12] width 7 height 7
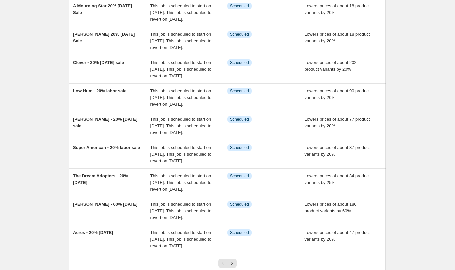
scroll to position [207, 0]
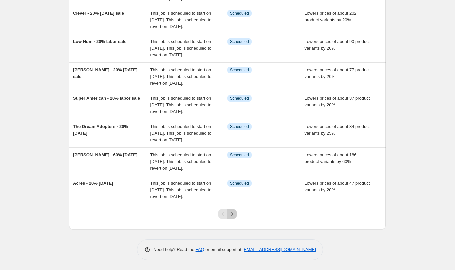
click at [232, 216] on icon "Next" at bounding box center [232, 214] width 7 height 7
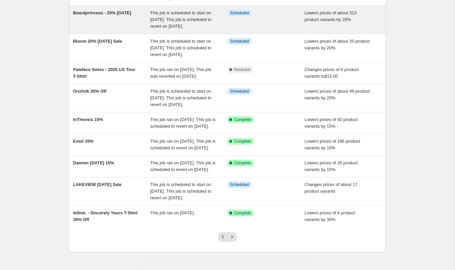
scroll to position [85, 0]
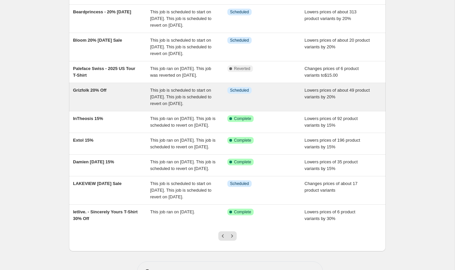
click at [148, 107] on div "Grizfolk 20% Off" at bounding box center [111, 97] width 77 height 20
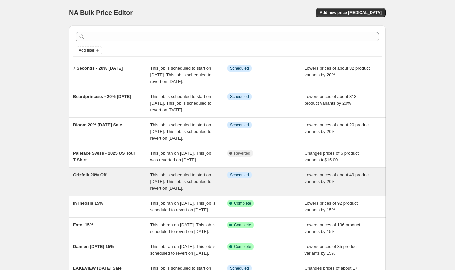
select select "percentage"
select select "collection"
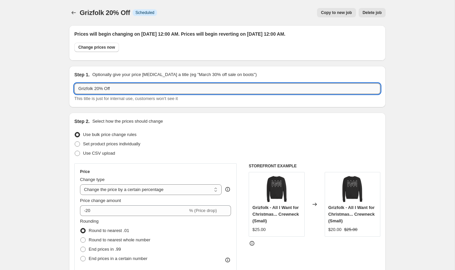
click at [146, 88] on input "Grizfolk 20% Off" at bounding box center [227, 88] width 306 height 11
paste input "[PERSON_NAME] 20% [DATE] Sale"
drag, startPoint x: 105, startPoint y: 89, endPoint x: 65, endPoint y: 89, distance: 40.0
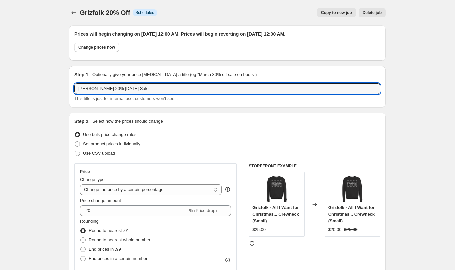
type input "Grizfolk 20% [DATE] Sale"
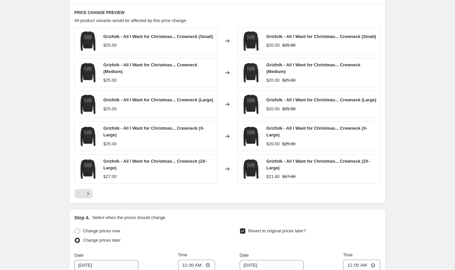
scroll to position [489, 0]
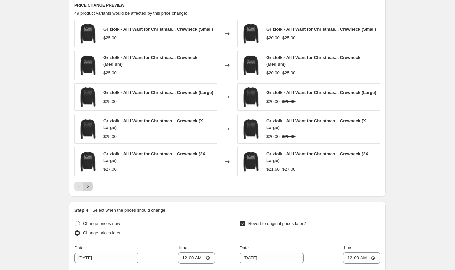
click at [87, 190] on icon "Next" at bounding box center [88, 186] width 7 height 7
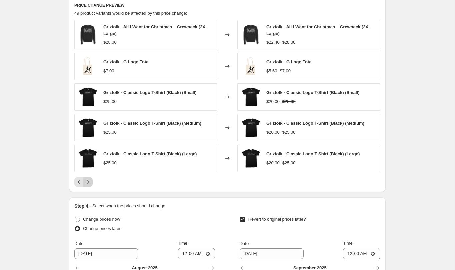
click at [89, 186] on button "Next" at bounding box center [87, 181] width 9 height 9
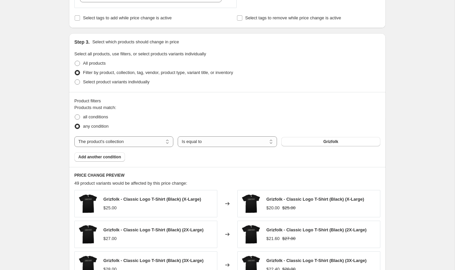
scroll to position [310, 0]
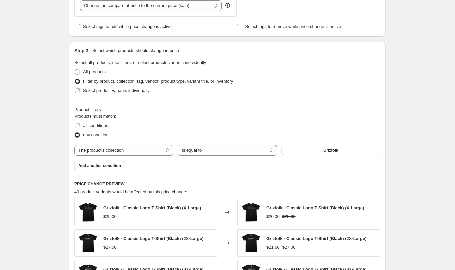
click at [95, 92] on span "Select product variants individually" at bounding box center [116, 90] width 66 height 5
click at [75, 88] on input "Select product variants individually" at bounding box center [75, 88] width 0 height 0
radio input "true"
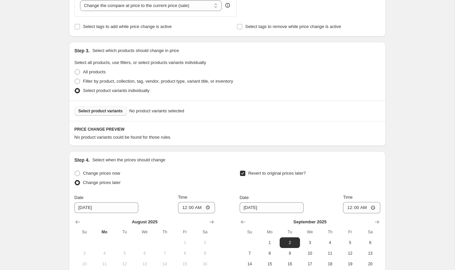
click at [122, 113] on span "Select product variants" at bounding box center [100, 110] width 44 height 5
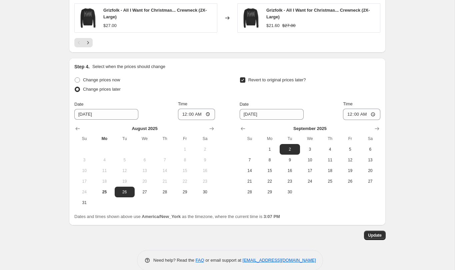
scroll to position [593, 0]
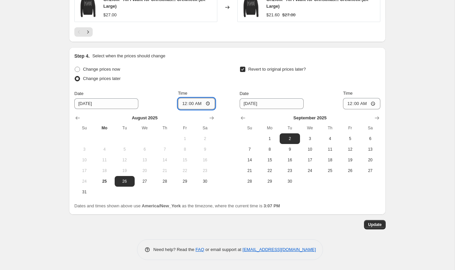
click at [206, 106] on input "00:00" at bounding box center [196, 103] width 37 height 11
type input "09:00"
click at [373, 104] on input "00:00" at bounding box center [361, 103] width 37 height 11
type input "23:59"
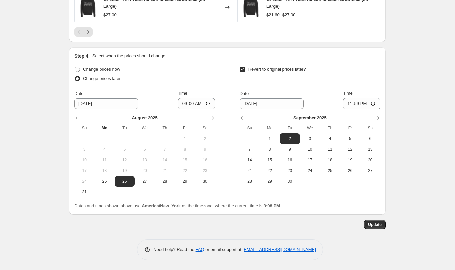
click at [380, 226] on span "Update" at bounding box center [375, 224] width 14 height 5
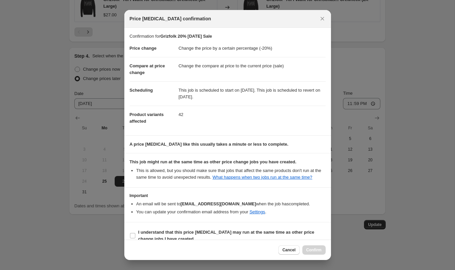
scroll to position [16, 0]
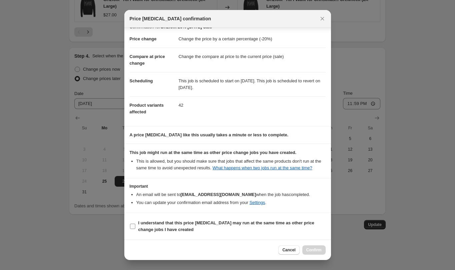
click at [146, 221] on b "I understand that this price [MEDICAL_DATA] may run at the same time as other p…" at bounding box center [226, 226] width 176 height 12
click at [135, 224] on input "I understand that this price [MEDICAL_DATA] may run at the same time as other p…" at bounding box center [132, 226] width 5 height 5
checkbox input "true"
click at [306, 251] on span "Confirm" at bounding box center [313, 249] width 15 height 5
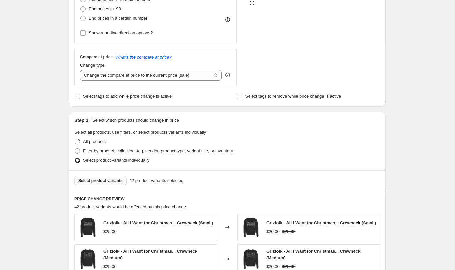
scroll to position [0, 0]
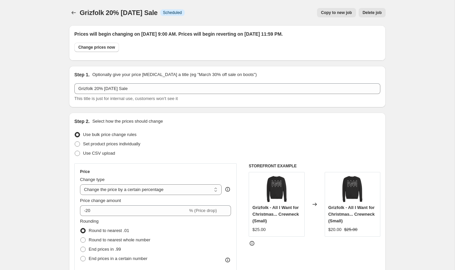
click at [75, 14] on icon "Price change jobs" at bounding box center [73, 12] width 7 height 7
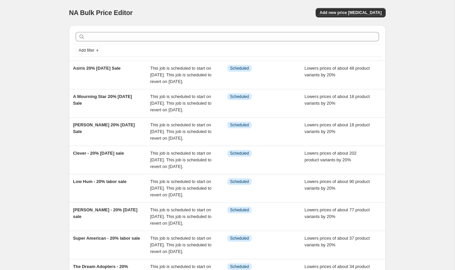
click at [416, 58] on div "NA Bulk Price Editor. This page is ready NA Bulk Price Editor Add new price [ME…" at bounding box center [227, 205] width 455 height 410
click at [340, 6] on div "NA Bulk Price Editor. This page is ready NA Bulk Price Editor Add new price [ME…" at bounding box center [227, 12] width 317 height 25
click at [338, 12] on span "Add new price [MEDICAL_DATA]" at bounding box center [351, 12] width 62 height 5
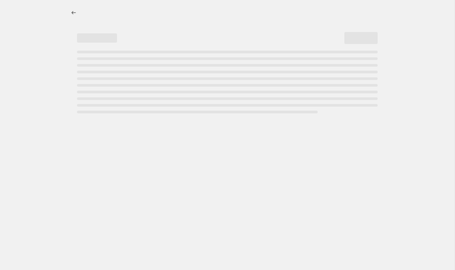
select select "percentage"
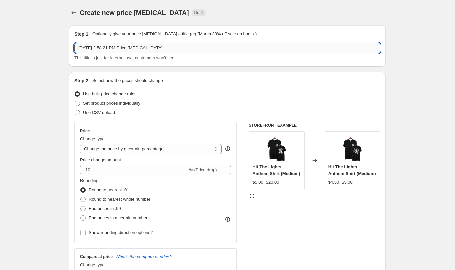
click at [108, 48] on input "[DATE] 2:58:21 PM Price [MEDICAL_DATA]" at bounding box center [227, 48] width 306 height 11
paste input "[PERSON_NAME] 20% [DATE] Sale"
drag, startPoint x: 105, startPoint y: 47, endPoint x: 61, endPoint y: 47, distance: 44.3
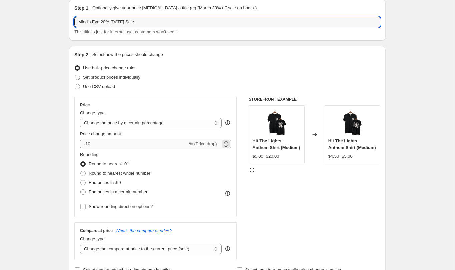
scroll to position [32, 0]
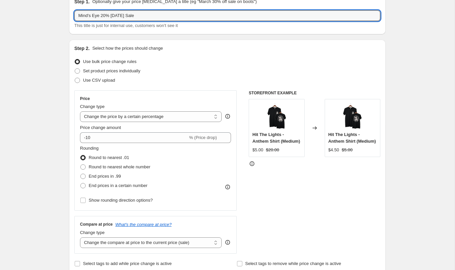
type input "Mind's Eye 20% [DATE] Sale"
click at [103, 145] on div "Price Change type Change the price to a certain amount Change the price by a ce…" at bounding box center [155, 150] width 151 height 109
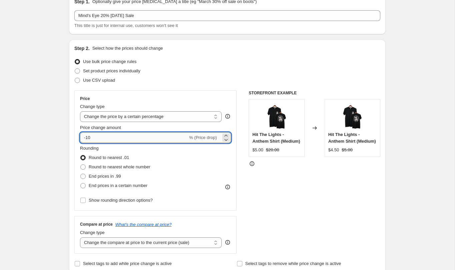
click at [103, 140] on input "-10" at bounding box center [134, 137] width 108 height 11
type input "-1"
type input "-20"
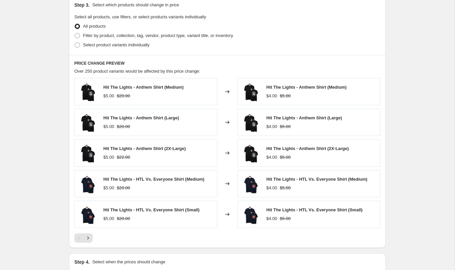
scroll to position [317, 0]
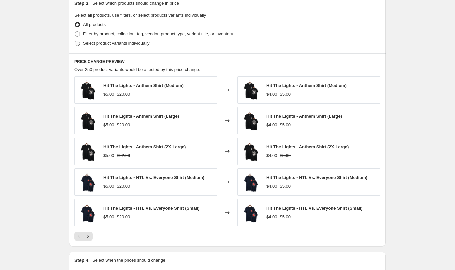
click at [107, 41] on span "Select product variants individually" at bounding box center [116, 43] width 66 height 5
click at [75, 41] on input "Select product variants individually" at bounding box center [75, 41] width 0 height 0
radio input "true"
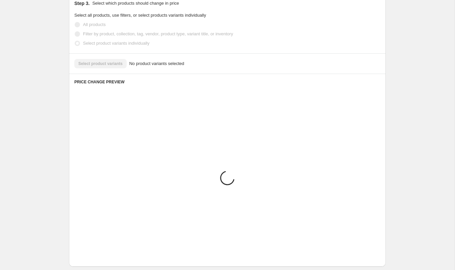
scroll to position [249, 0]
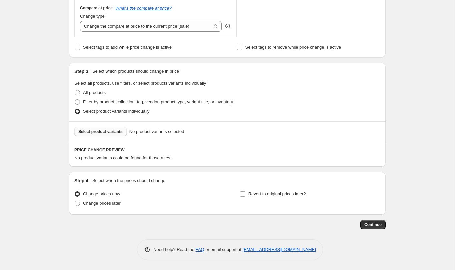
click at [115, 132] on span "Select product variants" at bounding box center [100, 131] width 44 height 5
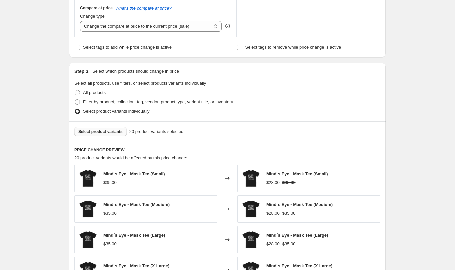
click at [404, 132] on div "Create new price [MEDICAL_DATA]. This page is ready Create new price [MEDICAL_D…" at bounding box center [227, 94] width 455 height 687
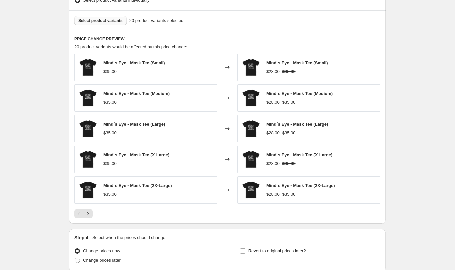
scroll to position [417, 0]
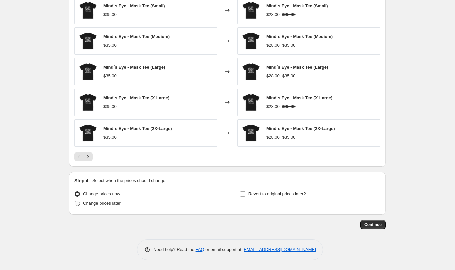
click at [95, 202] on span "Change prices later" at bounding box center [102, 203] width 38 height 5
click at [75, 201] on input "Change prices later" at bounding box center [75, 201] width 0 height 0
radio input "true"
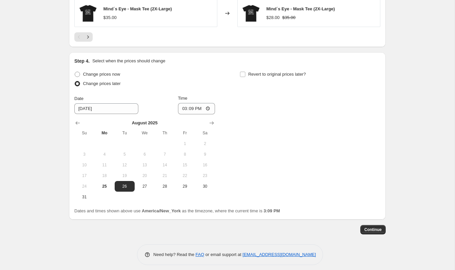
scroll to position [541, 0]
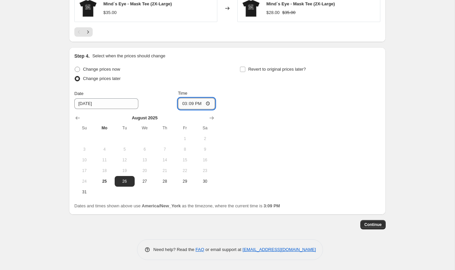
click at [198, 107] on input "15:09" at bounding box center [196, 103] width 37 height 11
click at [206, 104] on input "15:09" at bounding box center [196, 103] width 37 height 11
type input "09:00"
click at [268, 67] on span "Revert to original prices later?" at bounding box center [277, 69] width 58 height 5
click at [245, 67] on input "Revert to original prices later?" at bounding box center [242, 69] width 5 height 5
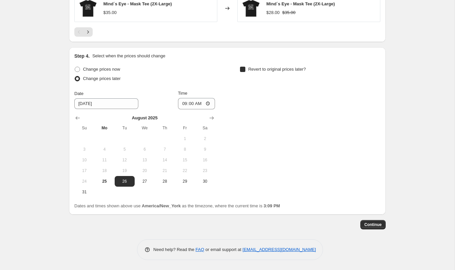
checkbox input "true"
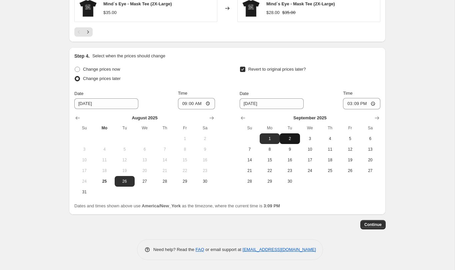
click at [294, 138] on span "2" at bounding box center [289, 138] width 15 height 5
type input "[DATE]"
click at [372, 102] on input "15:09" at bounding box center [361, 103] width 37 height 11
type input "23:59"
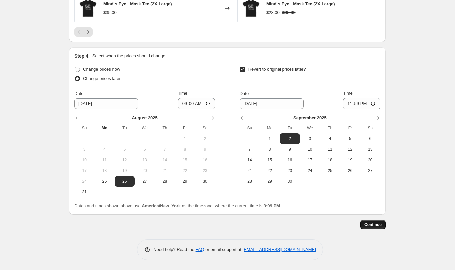
click at [372, 227] on button "Continue" at bounding box center [372, 224] width 25 height 9
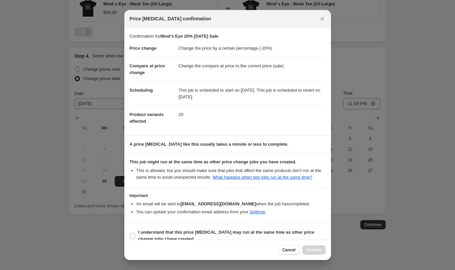
scroll to position [16, 0]
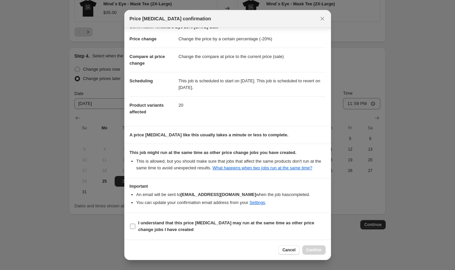
click at [177, 218] on label "I understand that this price [MEDICAL_DATA] may run at the same time as other p…" at bounding box center [228, 226] width 196 height 16
click at [135, 224] on input "I understand that this price [MEDICAL_DATA] may run at the same time as other p…" at bounding box center [132, 226] width 5 height 5
checkbox input "true"
click at [314, 247] on button "Confirm" at bounding box center [313, 249] width 23 height 9
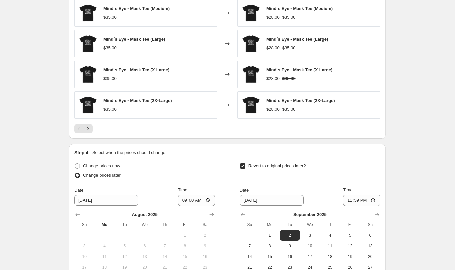
scroll to position [582, 0]
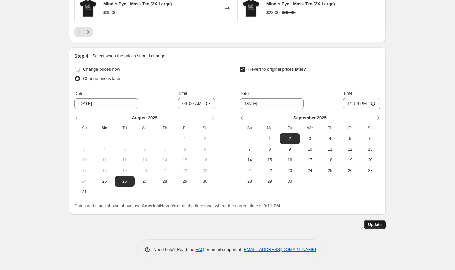
click at [374, 226] on span "Update" at bounding box center [375, 224] width 14 height 5
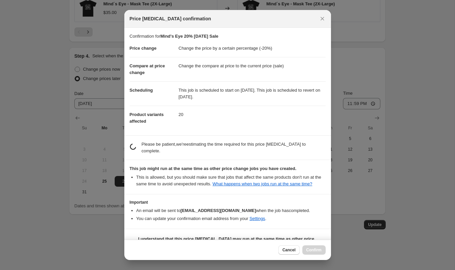
scroll to position [16, 0]
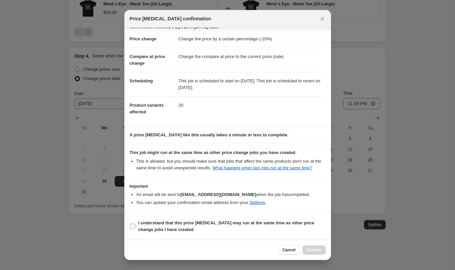
click at [156, 220] on b "I understand that this price [MEDICAL_DATA] may run at the same time as other p…" at bounding box center [226, 226] width 176 height 12
click at [135, 224] on input "I understand that this price [MEDICAL_DATA] may run at the same time as other p…" at bounding box center [132, 226] width 5 height 5
checkbox input "true"
click at [305, 251] on button "Confirm" at bounding box center [313, 249] width 23 height 9
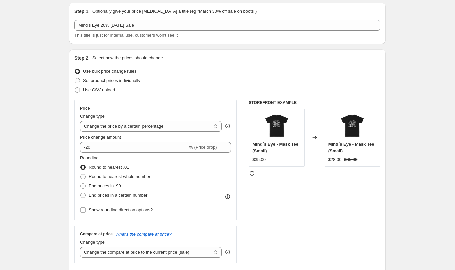
scroll to position [0, 0]
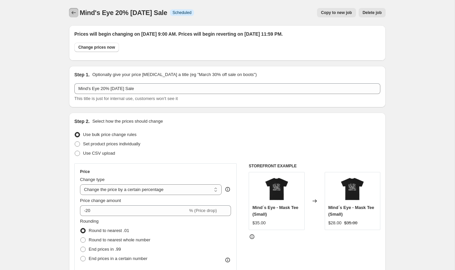
click at [72, 14] on icon "Price change jobs" at bounding box center [73, 12] width 7 height 7
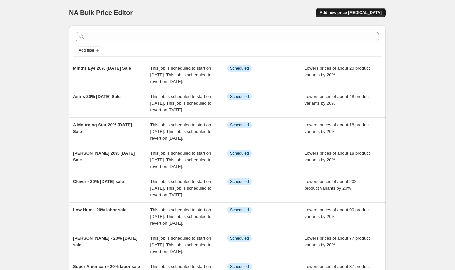
click at [352, 13] on span "Add new price [MEDICAL_DATA]" at bounding box center [351, 12] width 62 height 5
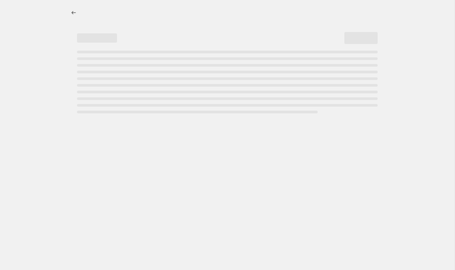
select select "percentage"
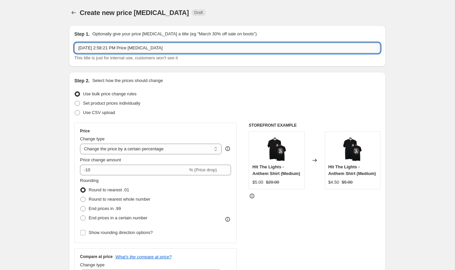
click at [93, 47] on input "[DATE] 2:58:21 PM Price [MEDICAL_DATA]" at bounding box center [227, 48] width 306 height 11
paste input "[PERSON_NAME] 20% [DATE] Sale"
drag, startPoint x: 126, startPoint y: 47, endPoint x: 100, endPoint y: 45, distance: 25.7
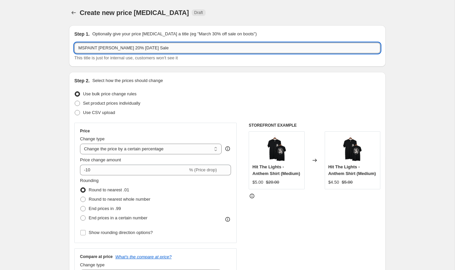
click at [100, 45] on input "MSPAINT [PERSON_NAME] 20% [DATE] Sale" at bounding box center [227, 48] width 306 height 11
click at [184, 52] on input "MSPAINT 20% [DATE] Sale" at bounding box center [227, 48] width 306 height 11
type input "MSPAINT 20% [DATE] Sale"
click at [279, 28] on div "Step 1. Optionally give your price [MEDICAL_DATA] a title (eg "March 30% off sa…" at bounding box center [227, 45] width 317 height 41
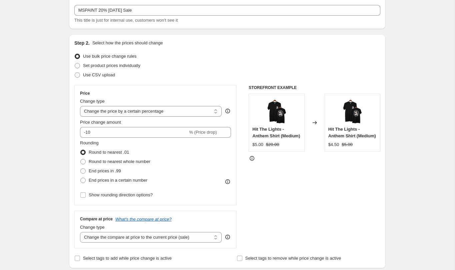
scroll to position [37, 0]
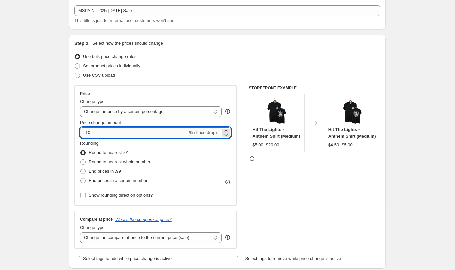
click at [110, 135] on input "-10" at bounding box center [134, 132] width 108 height 11
type input "-1"
type input "-20"
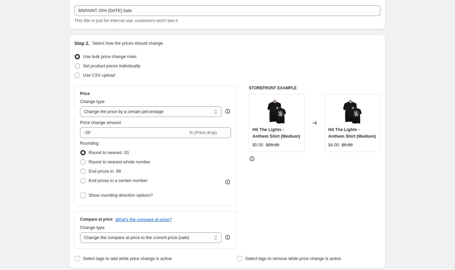
click at [370, 56] on div "Use bulk price change rules" at bounding box center [227, 56] width 306 height 9
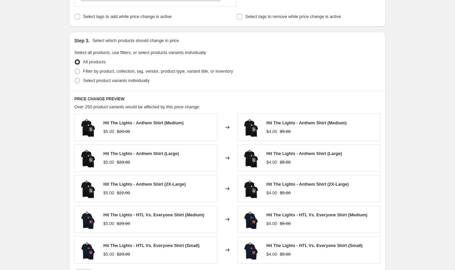
scroll to position [280, 0]
click at [123, 79] on span "Select product variants individually" at bounding box center [116, 80] width 66 height 5
click at [75, 78] on input "Select product variants individually" at bounding box center [75, 78] width 0 height 0
radio input "true"
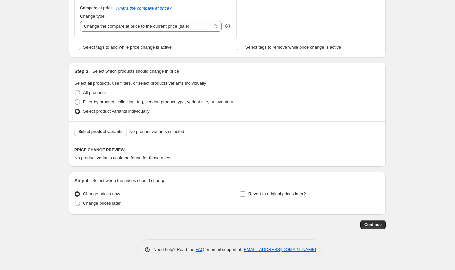
scroll to position [249, 0]
click at [108, 129] on span "Select product variants" at bounding box center [100, 131] width 44 height 5
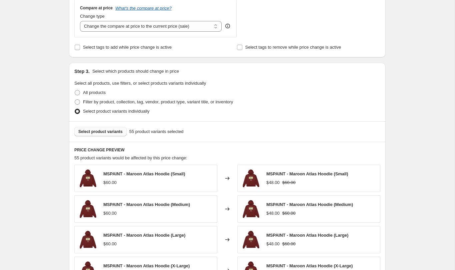
click at [394, 74] on div "Create new price [MEDICAL_DATA]. This page is ready Create new price [MEDICAL_D…" at bounding box center [227, 94] width 455 height 687
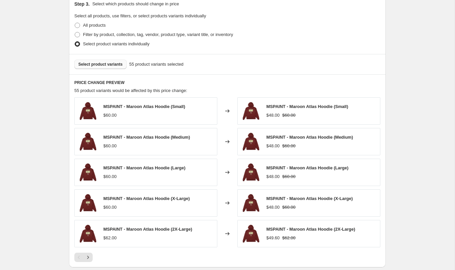
scroll to position [417, 0]
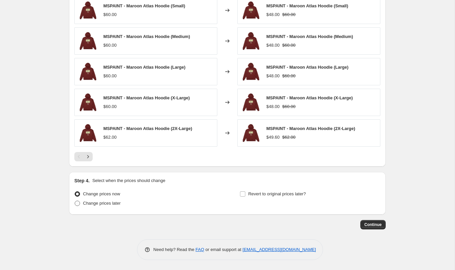
click at [101, 204] on span "Change prices later" at bounding box center [102, 203] width 38 height 5
click at [75, 201] on input "Change prices later" at bounding box center [75, 201] width 0 height 0
radio input "true"
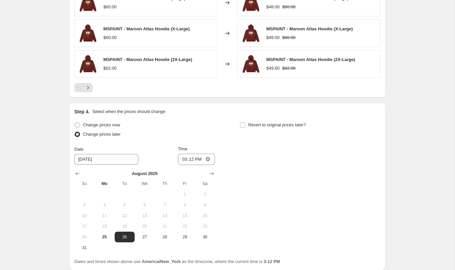
scroll to position [524, 0]
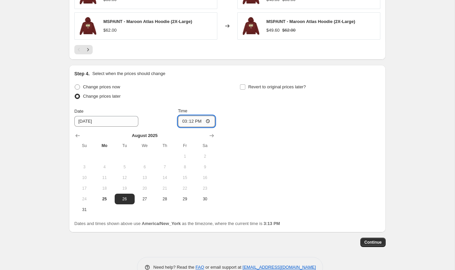
click at [207, 120] on input "15:12" at bounding box center [196, 121] width 37 height 11
type input "09:00"
click at [275, 84] on span "Revert to original prices later?" at bounding box center [277, 87] width 58 height 7
click at [245, 84] on input "Revert to original prices later?" at bounding box center [242, 86] width 5 height 5
checkbox input "true"
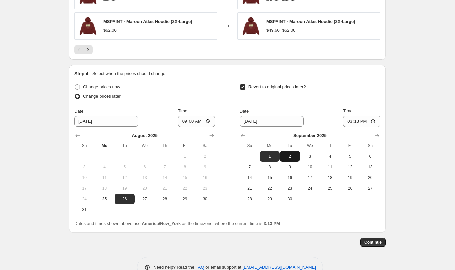
click at [288, 156] on span "2" at bounding box center [289, 156] width 15 height 5
type input "[DATE]"
click at [373, 120] on input "15:13" at bounding box center [361, 121] width 37 height 11
type input "23:59"
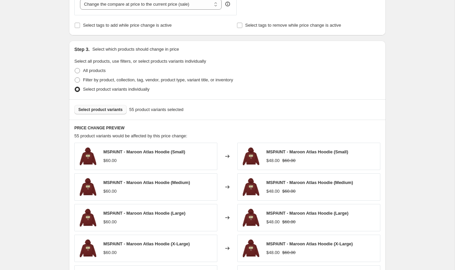
scroll to position [541, 0]
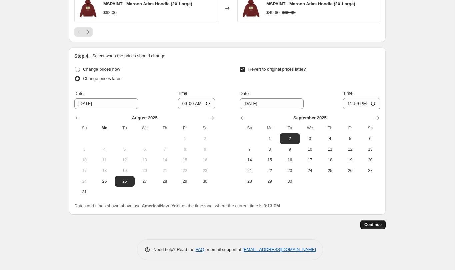
click at [377, 223] on span "Continue" at bounding box center [372, 224] width 17 height 5
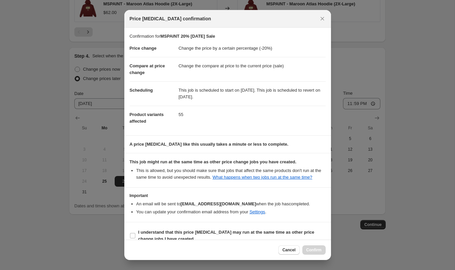
scroll to position [16, 0]
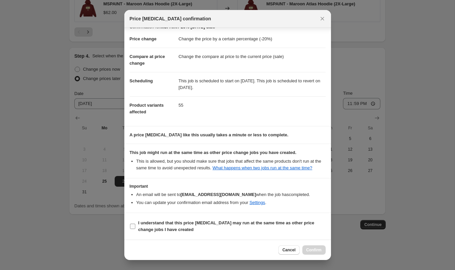
click at [141, 226] on span "I understand that this price [MEDICAL_DATA] may run at the same time as other p…" at bounding box center [231, 226] width 187 height 13
click at [135, 226] on input "I understand that this price [MEDICAL_DATA] may run at the same time as other p…" at bounding box center [132, 226] width 5 height 5
checkbox input "true"
click at [307, 248] on span "Confirm" at bounding box center [313, 249] width 15 height 5
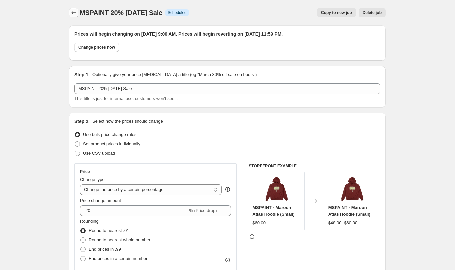
click at [74, 12] on icon "Price change jobs" at bounding box center [73, 12] width 7 height 7
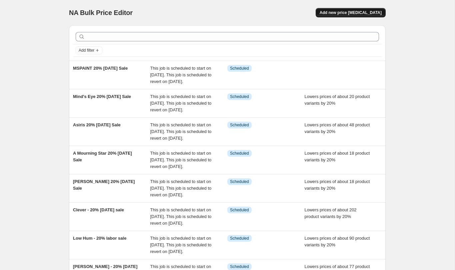
click at [343, 15] on span "Add new price [MEDICAL_DATA]" at bounding box center [351, 12] width 62 height 5
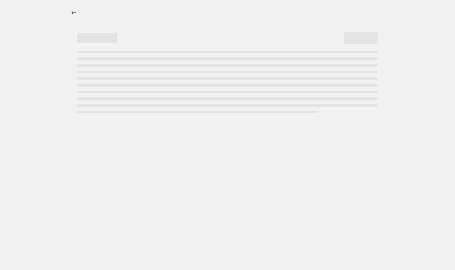
select select "percentage"
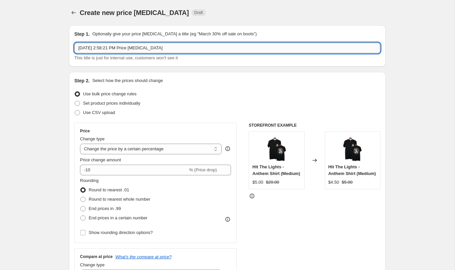
click at [147, 47] on input "[DATE] 2:58:21 PM Price [MEDICAL_DATA]" at bounding box center [227, 48] width 306 height 11
paste input "[PERSON_NAME] 20% [DATE] Sale"
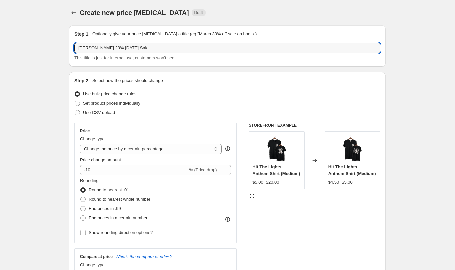
drag, startPoint x: 105, startPoint y: 49, endPoint x: 62, endPoint y: 48, distance: 43.0
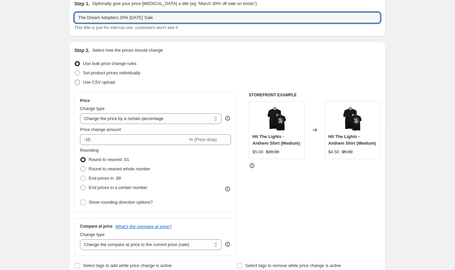
scroll to position [52, 0]
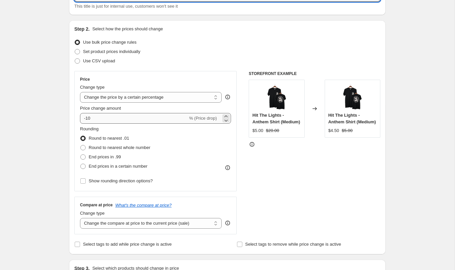
type input "The Dream Adopters 20% [DATE] Sale"
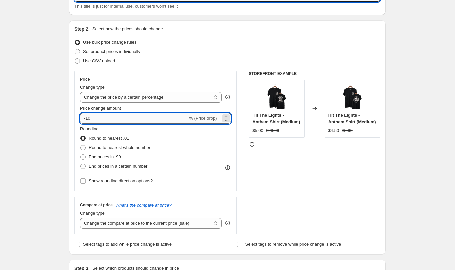
click at [105, 123] on input "-10" at bounding box center [134, 118] width 108 height 11
type input "-1"
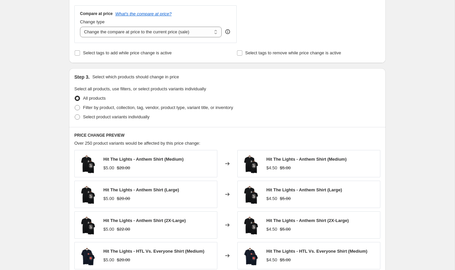
scroll to position [260, 0]
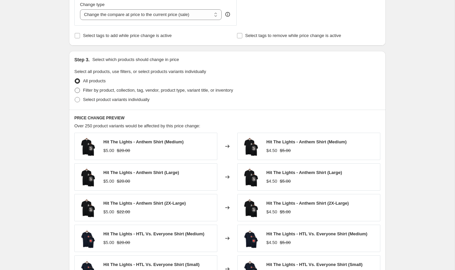
type input "-20"
click at [111, 91] on span "Filter by product, collection, tag, vendor, product type, variant title, or inv…" at bounding box center [158, 90] width 150 height 5
click at [75, 88] on input "Filter by product, collection, tag, vendor, product type, variant title, or inv…" at bounding box center [75, 88] width 0 height 0
radio input "true"
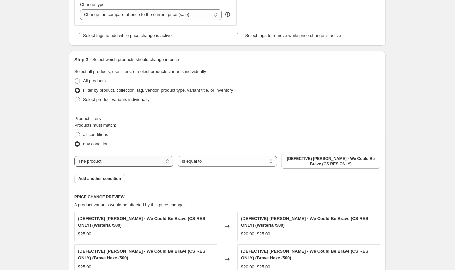
click at [154, 157] on select "The product The product's collection The product's tag The product's vendor The…" at bounding box center [123, 161] width 99 height 11
select select "collection"
click at [322, 159] on span "(DEFECTIVE) [PERSON_NAME] - We Could Be Brave (CS RES ONLY)" at bounding box center [330, 161] width 91 height 11
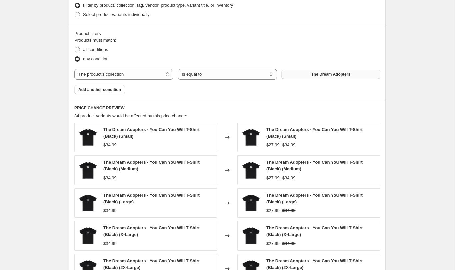
scroll to position [431, 0]
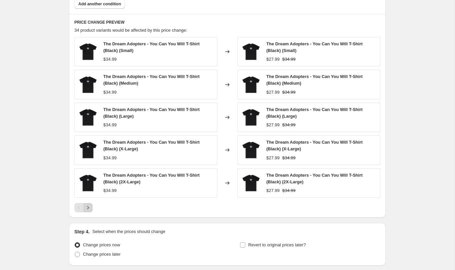
click at [87, 211] on button "Next" at bounding box center [87, 207] width 9 height 9
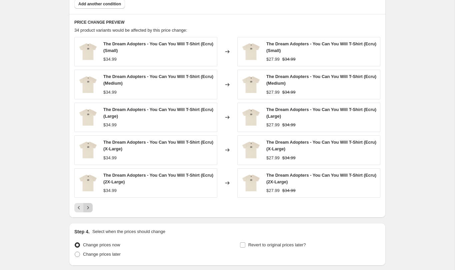
click at [87, 209] on icon "Next" at bounding box center [88, 207] width 7 height 7
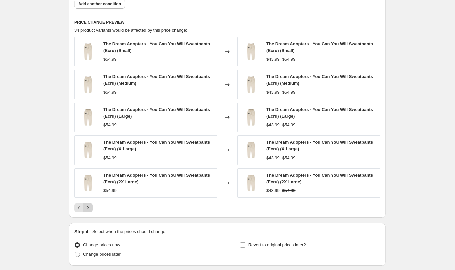
click at [91, 207] on icon "Next" at bounding box center [88, 207] width 7 height 7
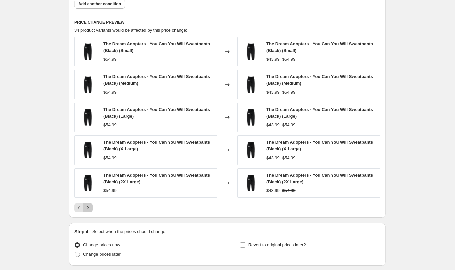
click at [89, 206] on icon "Next" at bounding box center [88, 207] width 7 height 7
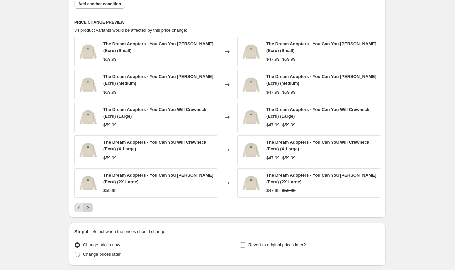
click at [89, 206] on icon "Next" at bounding box center [88, 207] width 7 height 7
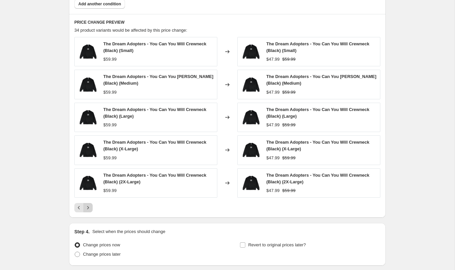
click at [89, 206] on icon "Next" at bounding box center [88, 207] width 7 height 7
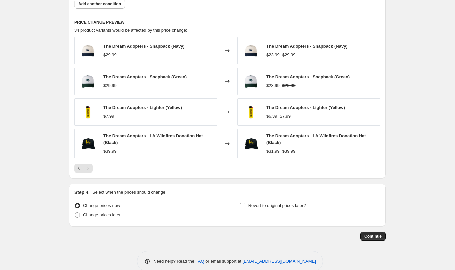
scroll to position [443, 0]
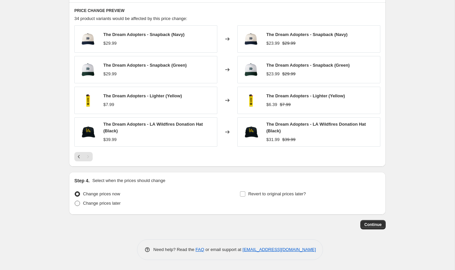
click at [94, 204] on span "Change prices later" at bounding box center [102, 203] width 38 height 5
click at [75, 201] on input "Change prices later" at bounding box center [75, 201] width 0 height 0
radio input "true"
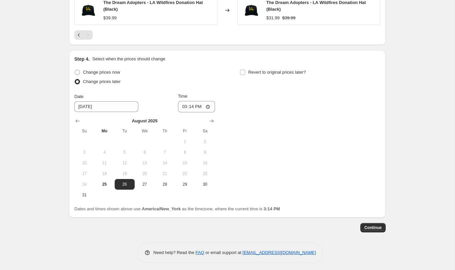
scroll to position [567, 0]
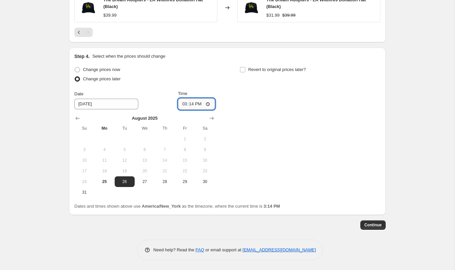
click at [209, 104] on input "15:14" at bounding box center [196, 103] width 37 height 11
type input "09:00"
click at [279, 67] on span "Revert to original prices later?" at bounding box center [277, 69] width 58 height 5
click at [245, 67] on input "Revert to original prices later?" at bounding box center [242, 69] width 5 height 5
checkbox input "true"
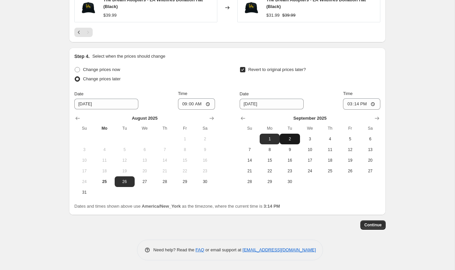
click at [289, 135] on button "2" at bounding box center [290, 139] width 20 height 11
type input "[DATE]"
click at [377, 103] on input "15:14" at bounding box center [361, 103] width 37 height 11
click at [372, 104] on input "15:14" at bounding box center [361, 103] width 37 height 11
type input "23:59"
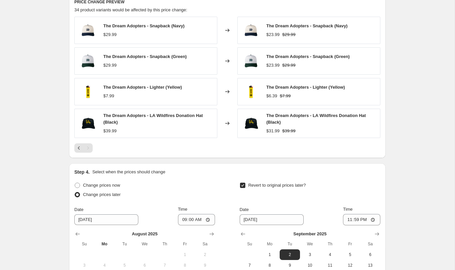
scroll to position [567, 0]
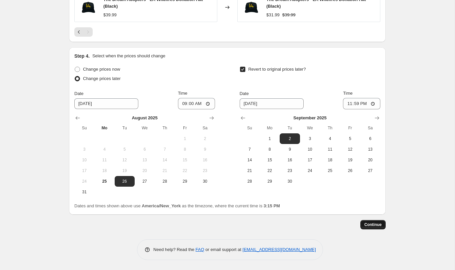
click at [376, 227] on span "Continue" at bounding box center [372, 224] width 17 height 5
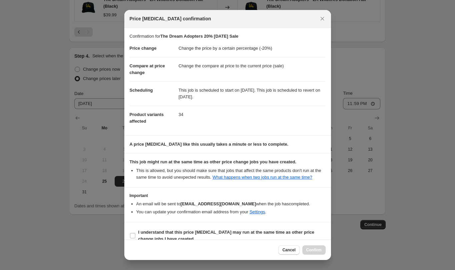
scroll to position [16, 0]
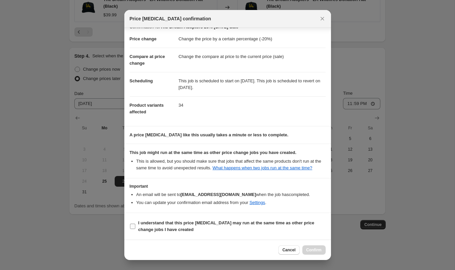
click at [153, 224] on b "I understand that this price [MEDICAL_DATA] may run at the same time as other p…" at bounding box center [226, 226] width 176 height 12
click at [135, 224] on input "I understand that this price [MEDICAL_DATA] may run at the same time as other p…" at bounding box center [132, 226] width 5 height 5
checkbox input "true"
click at [310, 251] on span "Confirm" at bounding box center [313, 249] width 15 height 5
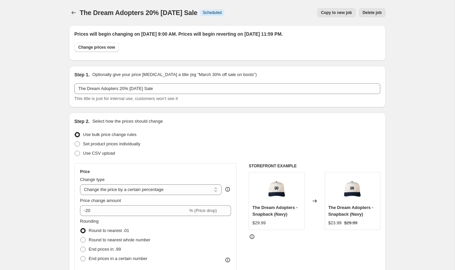
scroll to position [567, 0]
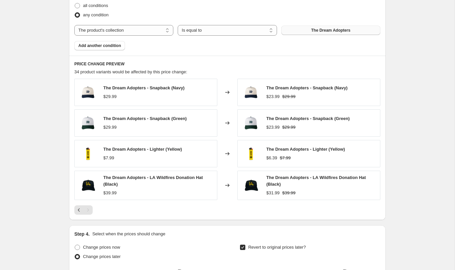
scroll to position [608, 0]
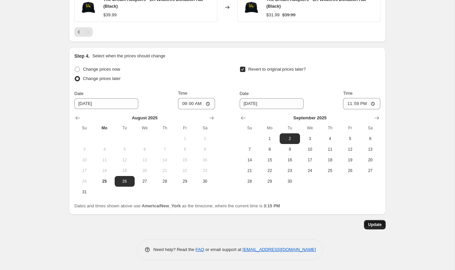
click at [372, 226] on span "Update" at bounding box center [375, 224] width 14 height 5
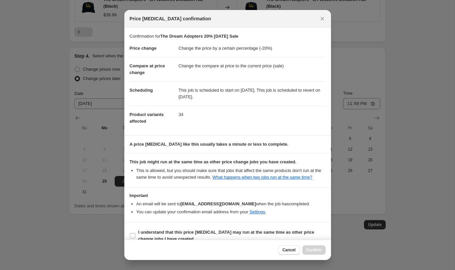
scroll to position [16, 0]
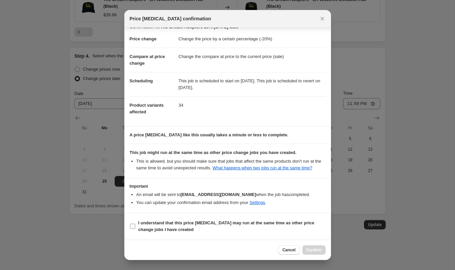
click at [171, 221] on b "I understand that this price [MEDICAL_DATA] may run at the same time as other p…" at bounding box center [226, 226] width 176 height 12
click at [135, 224] on input "I understand that this price [MEDICAL_DATA] may run at the same time as other p…" at bounding box center [132, 226] width 5 height 5
checkbox input "true"
click at [317, 249] on span "Confirm" at bounding box center [313, 249] width 15 height 5
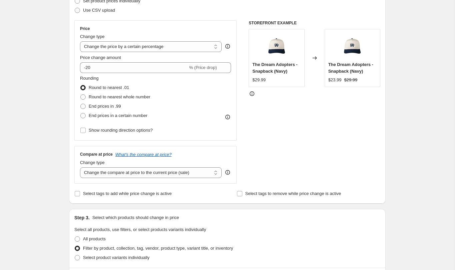
scroll to position [0, 0]
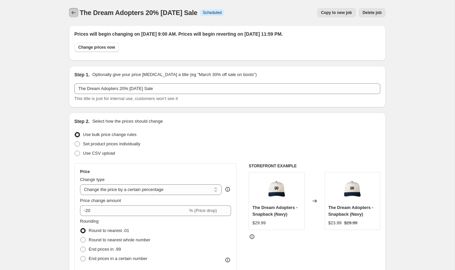
click at [74, 13] on icon "Price change jobs" at bounding box center [73, 12] width 7 height 7
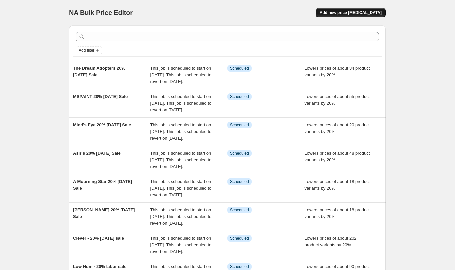
click at [344, 10] on button "Add new price [MEDICAL_DATA]" at bounding box center [351, 12] width 70 height 9
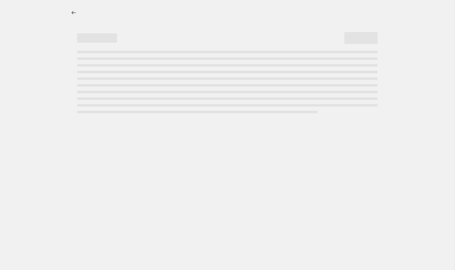
select select "percentage"
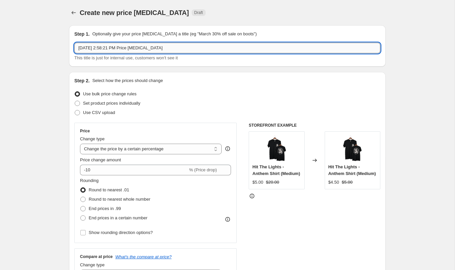
click at [115, 46] on input "[DATE] 2:58:21 PM Price [MEDICAL_DATA]" at bounding box center [227, 48] width 306 height 11
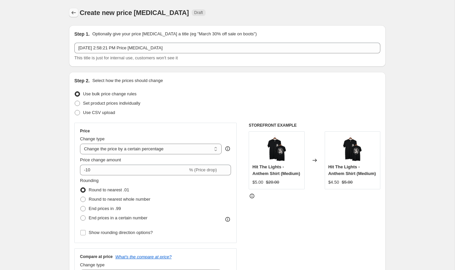
click at [72, 11] on icon "Price change jobs" at bounding box center [73, 12] width 7 height 7
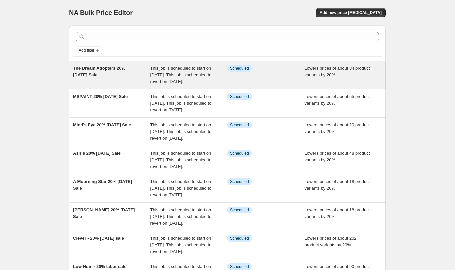
scroll to position [207, 0]
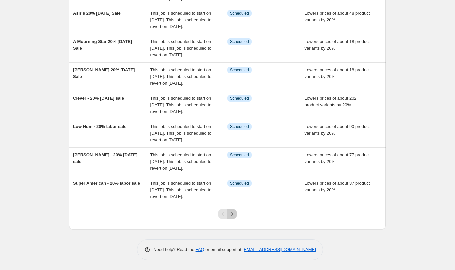
click at [232, 217] on icon "Next" at bounding box center [232, 214] width 7 height 7
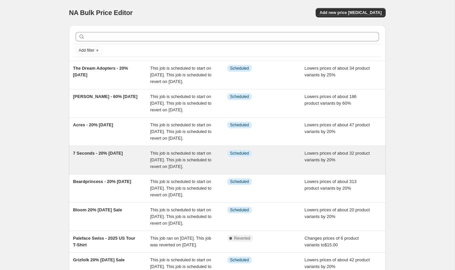
click at [121, 170] on div "7 Seconds - 20% [DATE]" at bounding box center [111, 160] width 77 height 20
select select "percentage"
select select "product_type"
select select "not_equal"
select select "vendor"
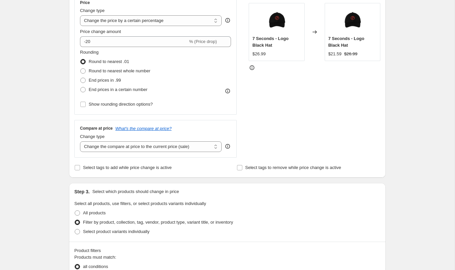
scroll to position [172, 0]
